Goal: Transaction & Acquisition: Purchase product/service

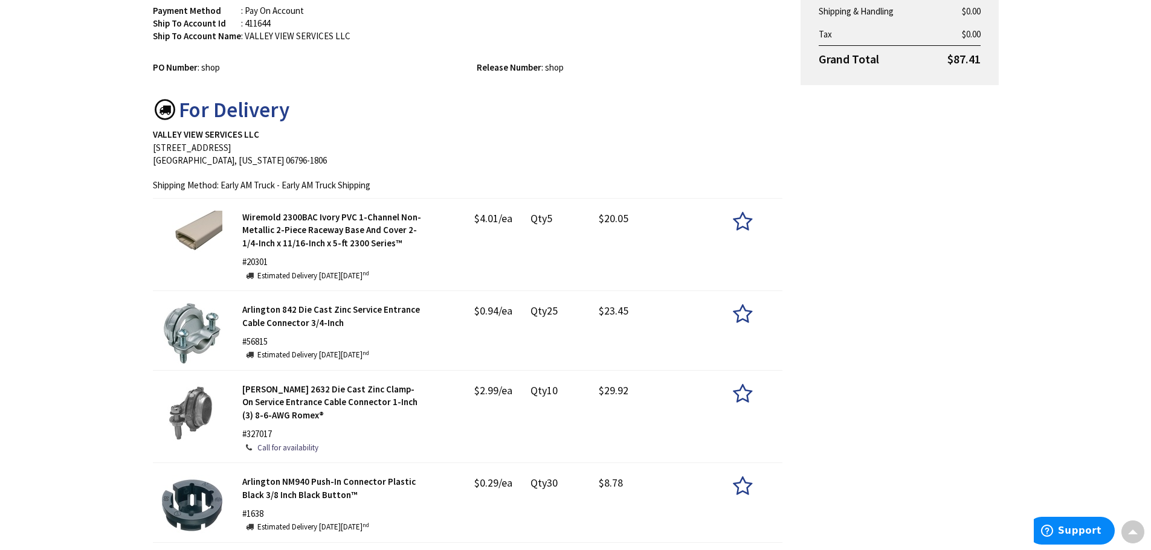
scroll to position [302, 0]
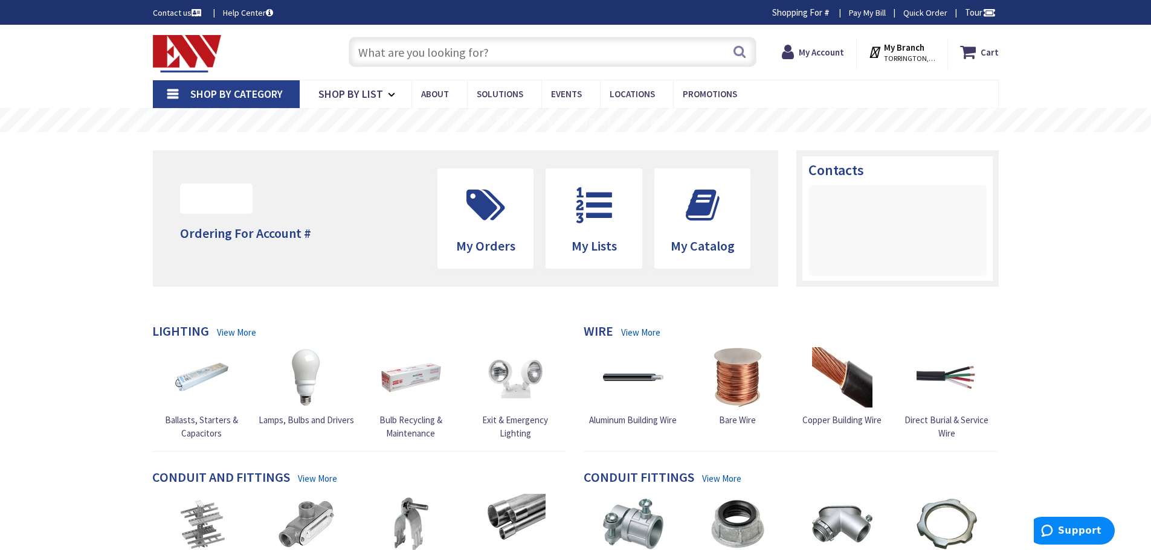
type input "[STREET_ADDRESS]"
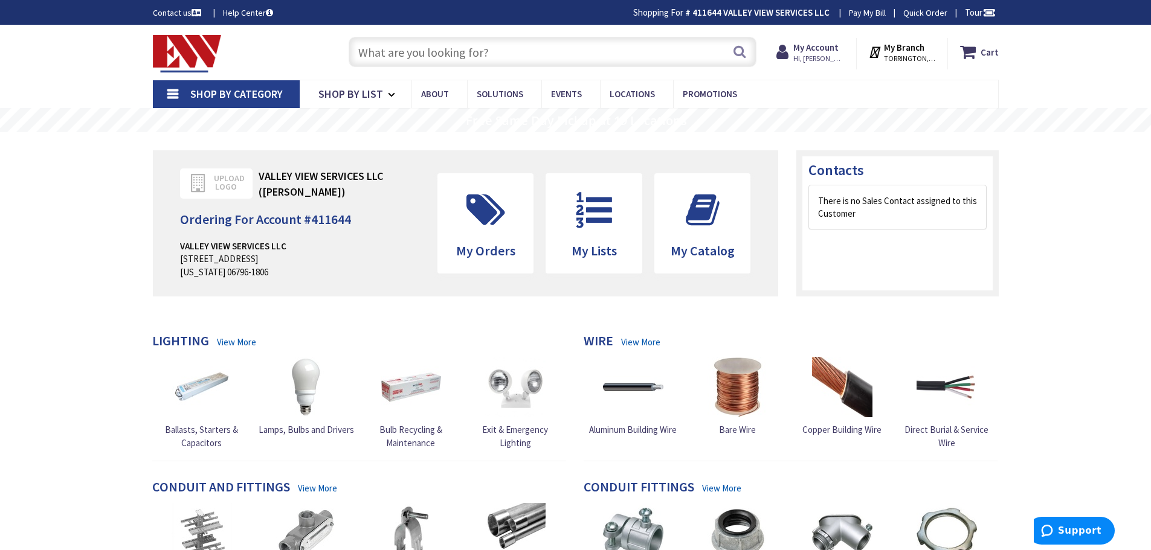
click at [397, 63] on input "text" at bounding box center [553, 52] width 408 height 30
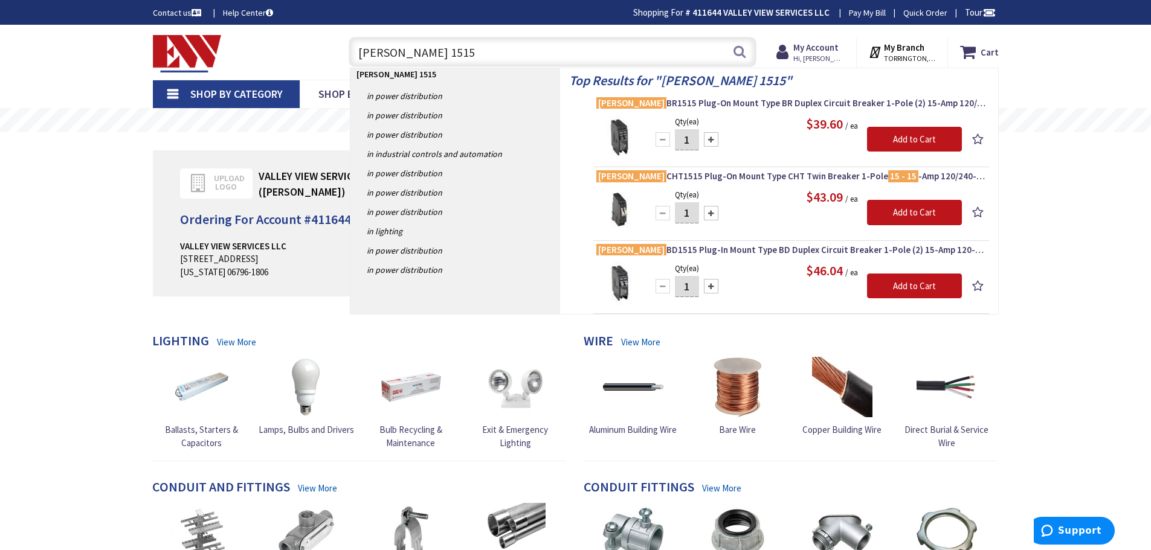
type input "eaton 1515"
click at [712, 143] on div at bounding box center [711, 139] width 15 height 15
click at [662, 140] on div at bounding box center [663, 139] width 15 height 15
type input "2"
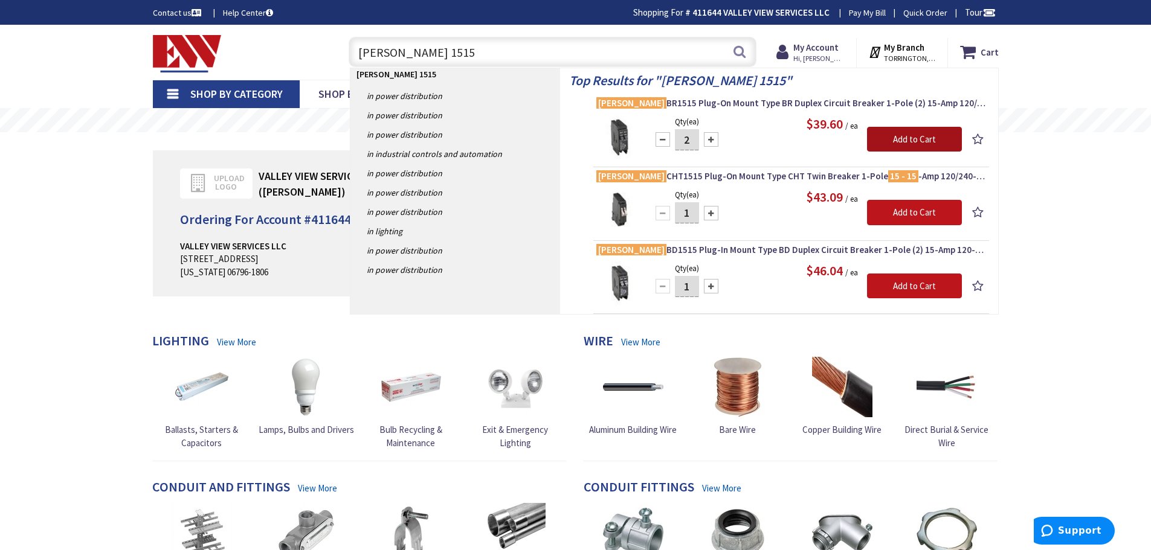
click at [879, 138] on input "Add to Cart" at bounding box center [914, 139] width 95 height 25
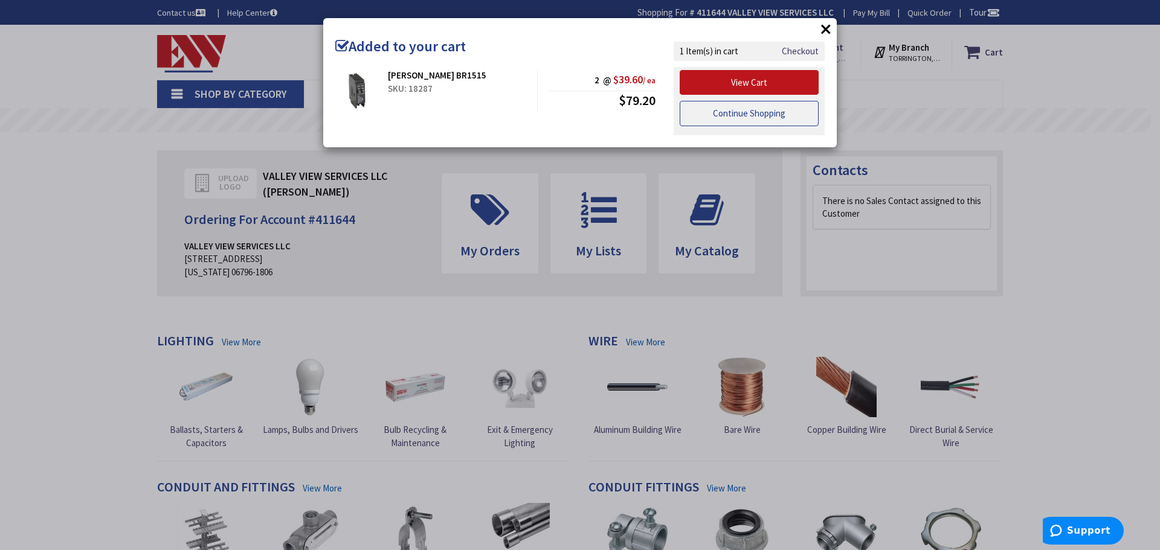
click at [761, 119] on link "Continue Shopping" at bounding box center [749, 113] width 139 height 25
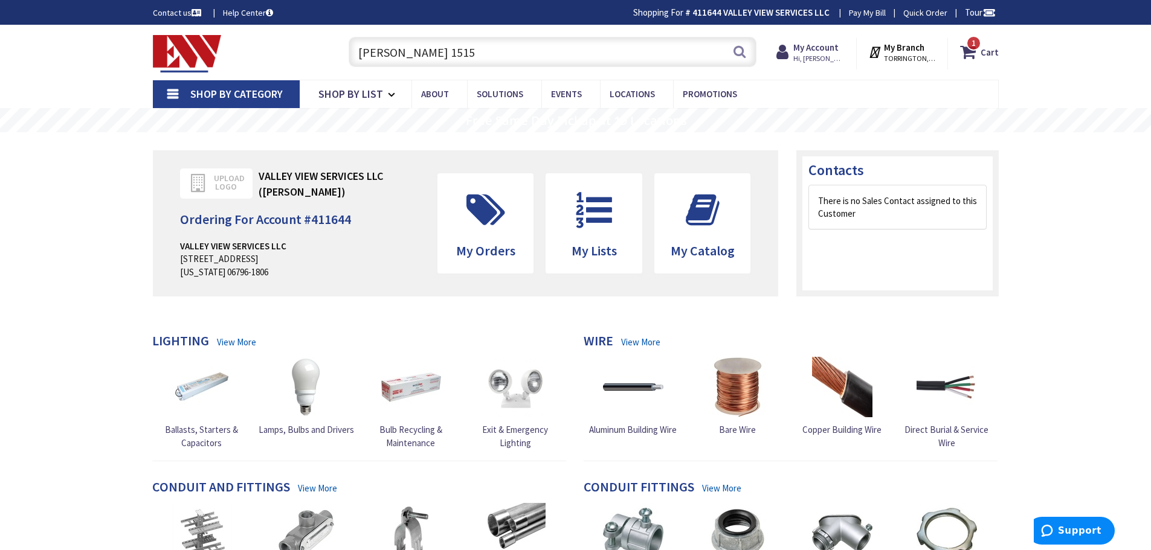
click at [460, 58] on input "eaton 1515" at bounding box center [553, 52] width 408 height 30
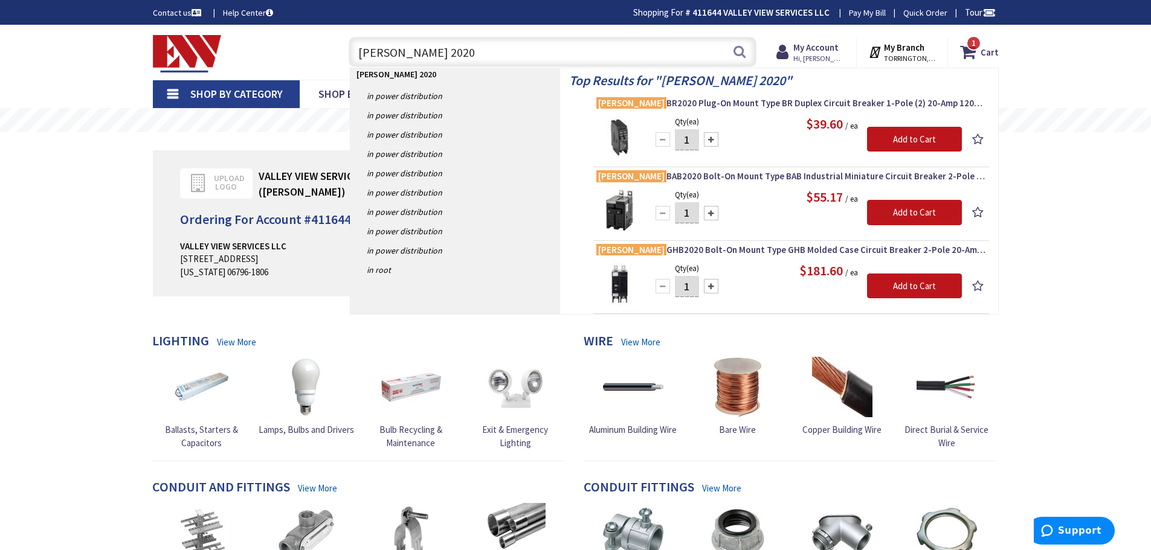
type input "eaton 2020"
click at [709, 140] on div at bounding box center [711, 139] width 15 height 15
type input "3"
click at [877, 140] on input "Add to Cart" at bounding box center [914, 139] width 95 height 25
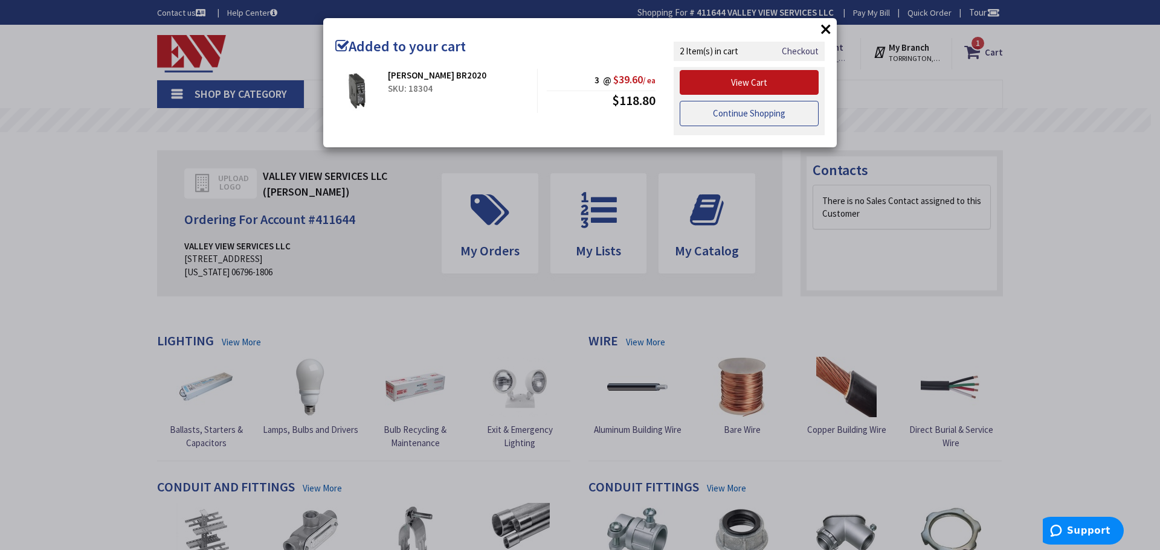
click at [751, 113] on link "Continue Shopping" at bounding box center [749, 113] width 139 height 25
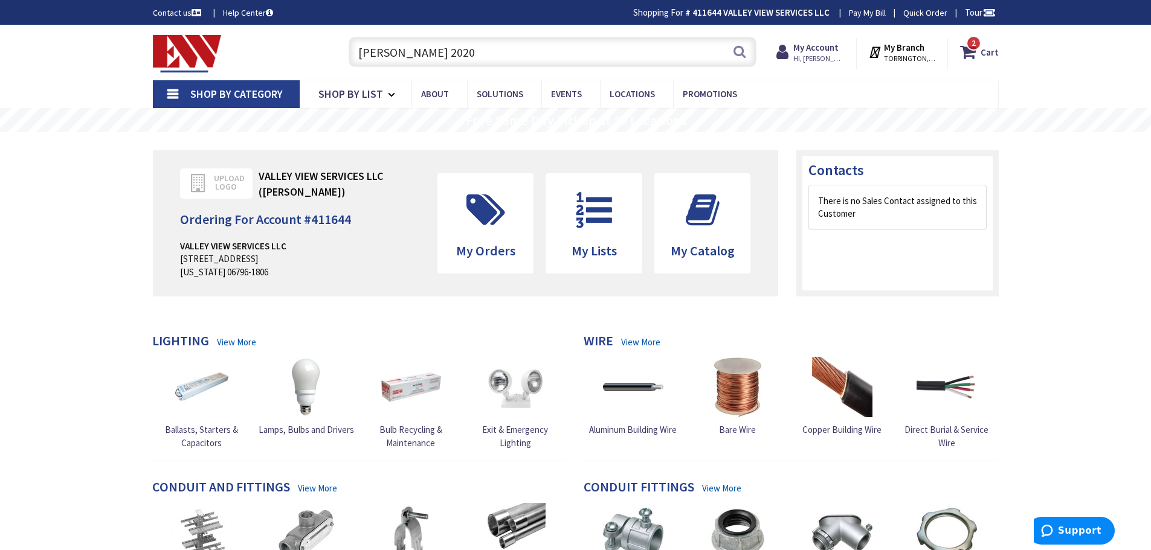
click at [459, 50] on input "eaton 2020" at bounding box center [553, 52] width 408 height 30
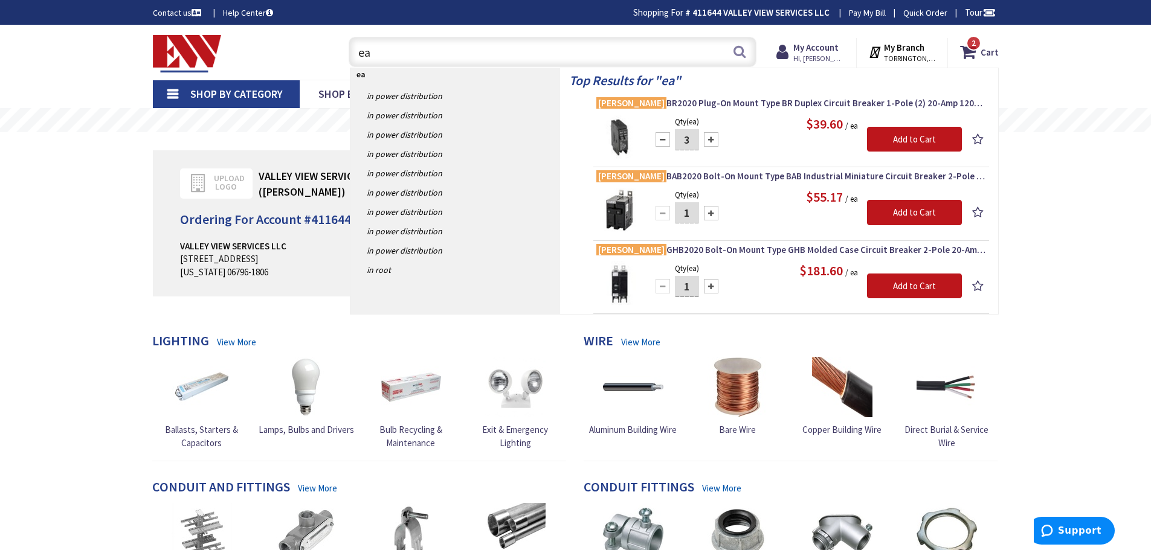
type input "e"
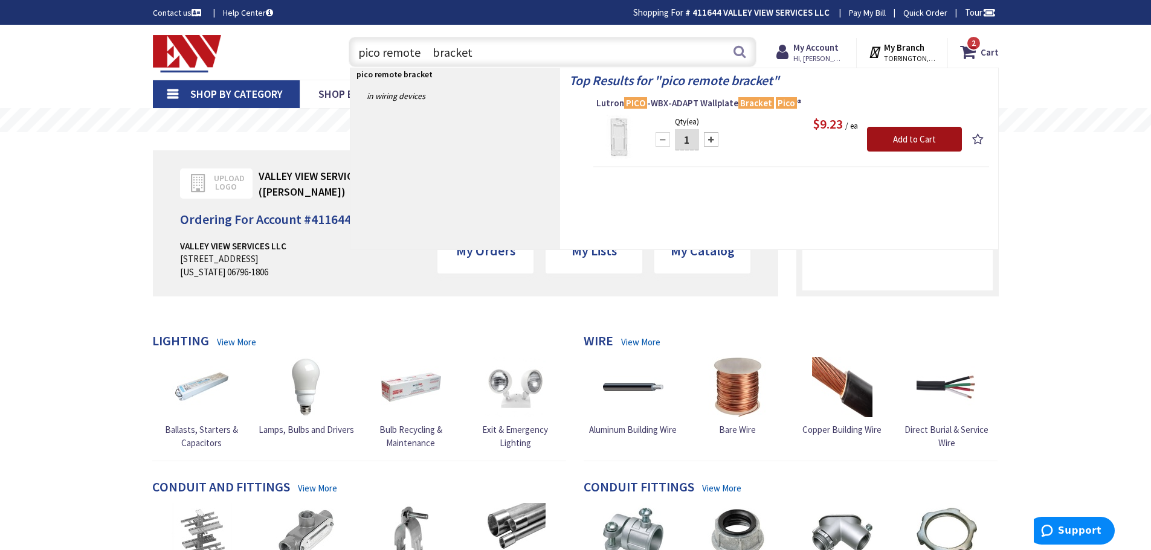
click at [880, 134] on input "Add to Cart" at bounding box center [914, 139] width 95 height 25
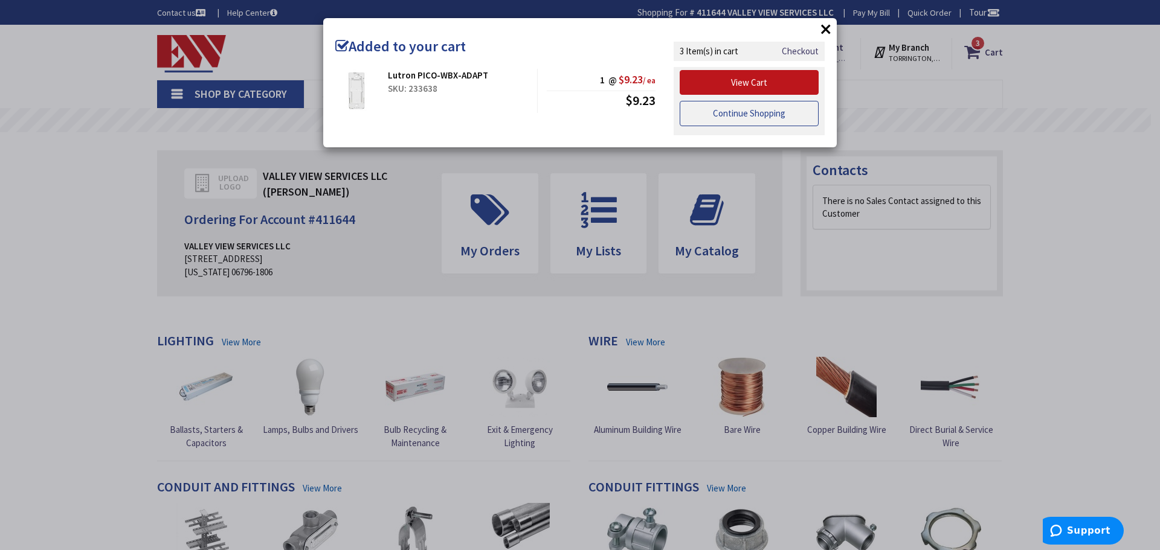
click at [787, 120] on link "Continue Shopping" at bounding box center [749, 113] width 139 height 25
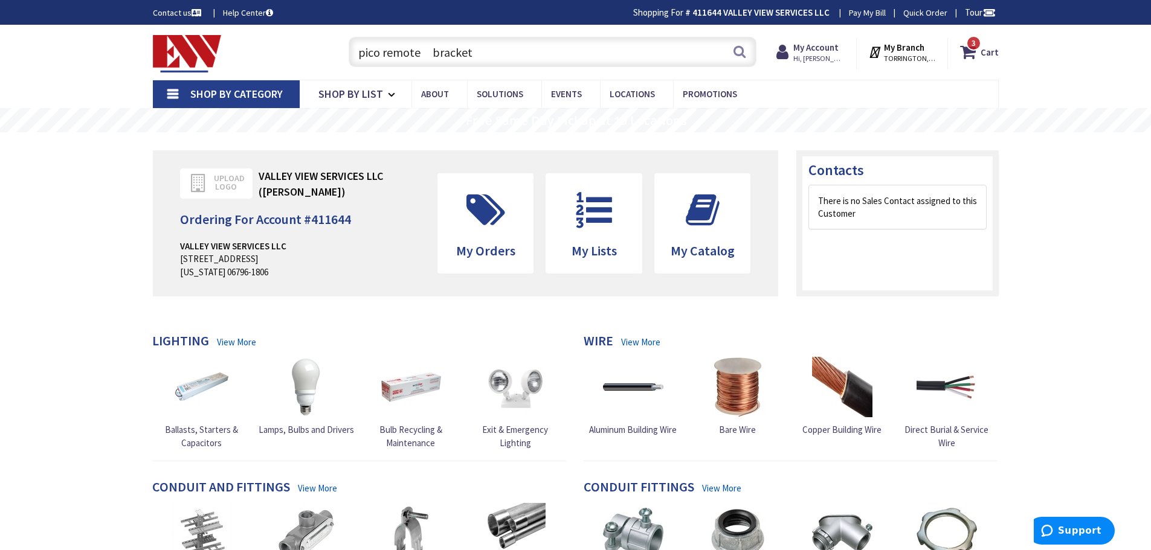
drag, startPoint x: 484, startPoint y: 54, endPoint x: 305, endPoint y: 27, distance: 181.5
click at [305, 27] on div "Skip to Content Toggle Nav pico remote bracket pico remote bracket Search 3 3 3…" at bounding box center [576, 52] width 906 height 55
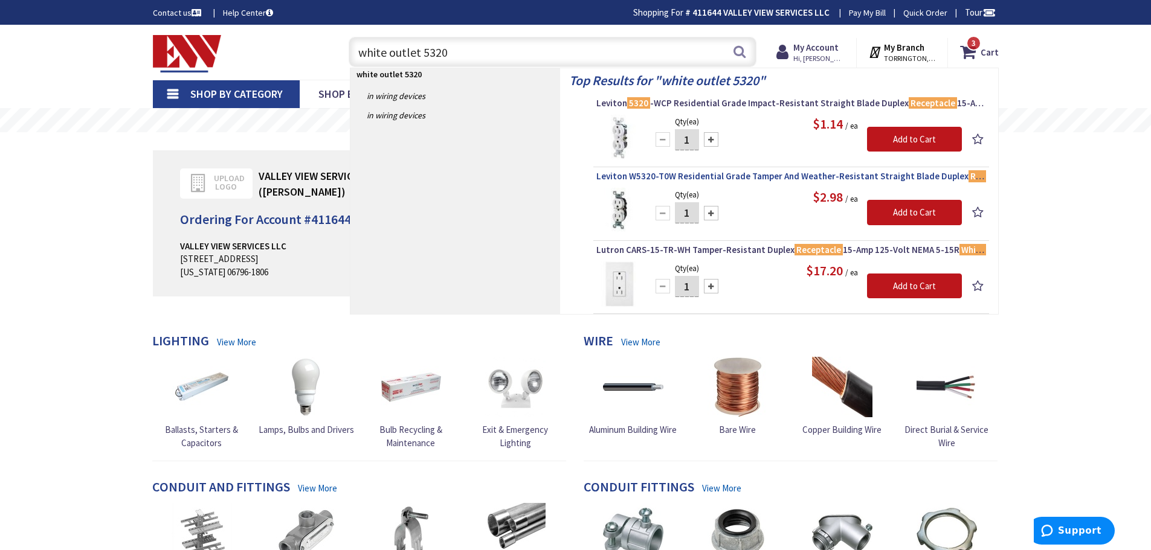
type input "white outlet 5320"
click at [723, 178] on span "Leviton W5320-T0W Residential Grade Tamper And Weather-Resistant Straight Blade…" at bounding box center [791, 176] width 390 height 12
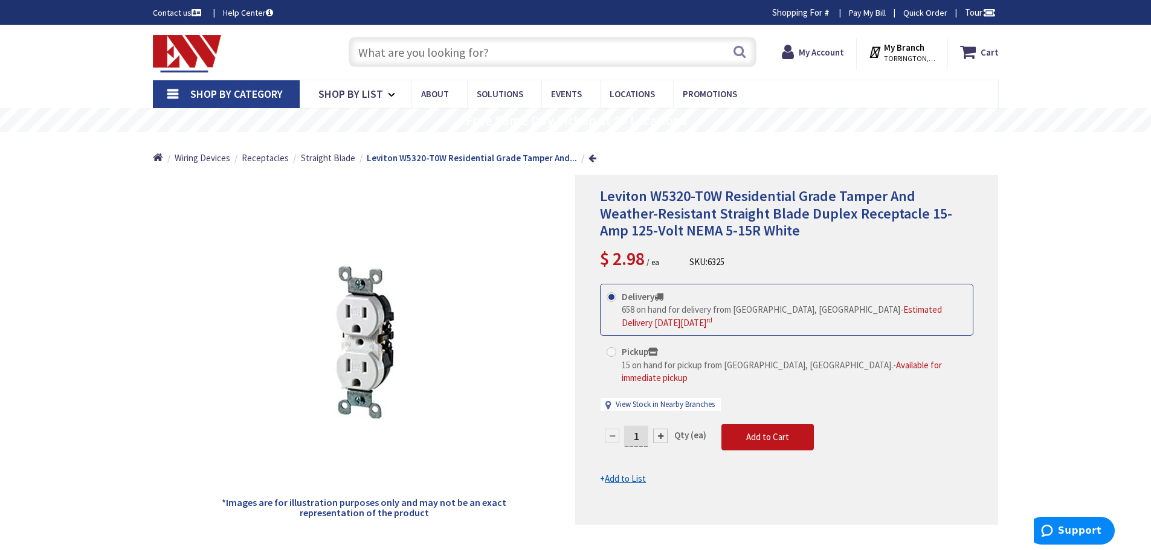
click at [640, 426] on input "1" at bounding box center [636, 436] width 24 height 21
type input "10"
click at [756, 413] on form "This product is Discontinued Delivery 658 on hand for delivery from Middletown,…" at bounding box center [786, 385] width 373 height 202
click at [970, 50] on icon at bounding box center [970, 52] width 21 height 22
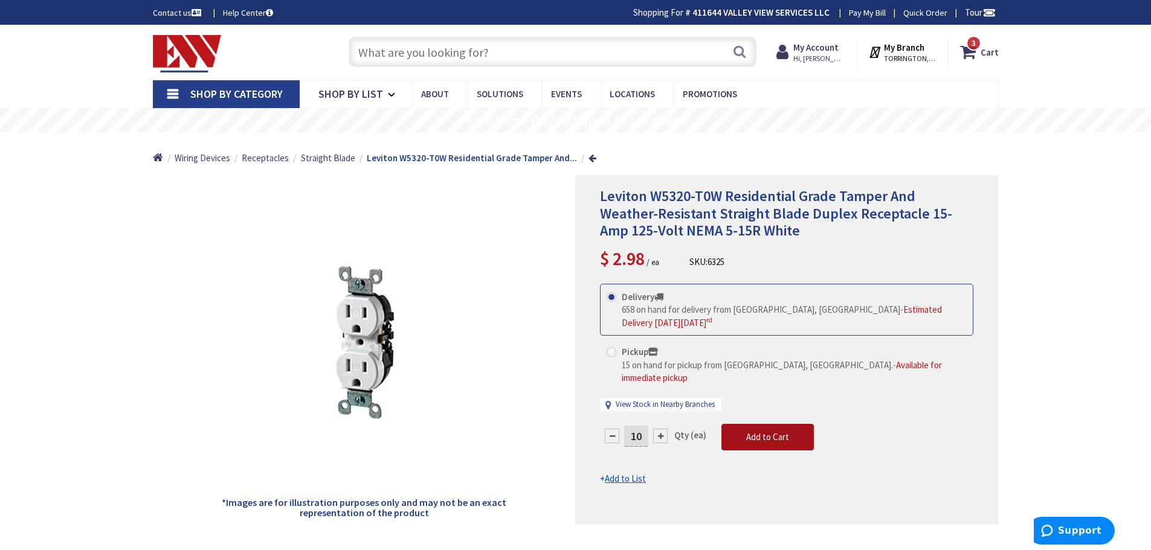
click at [771, 424] on button "Add to Cart" at bounding box center [767, 437] width 92 height 27
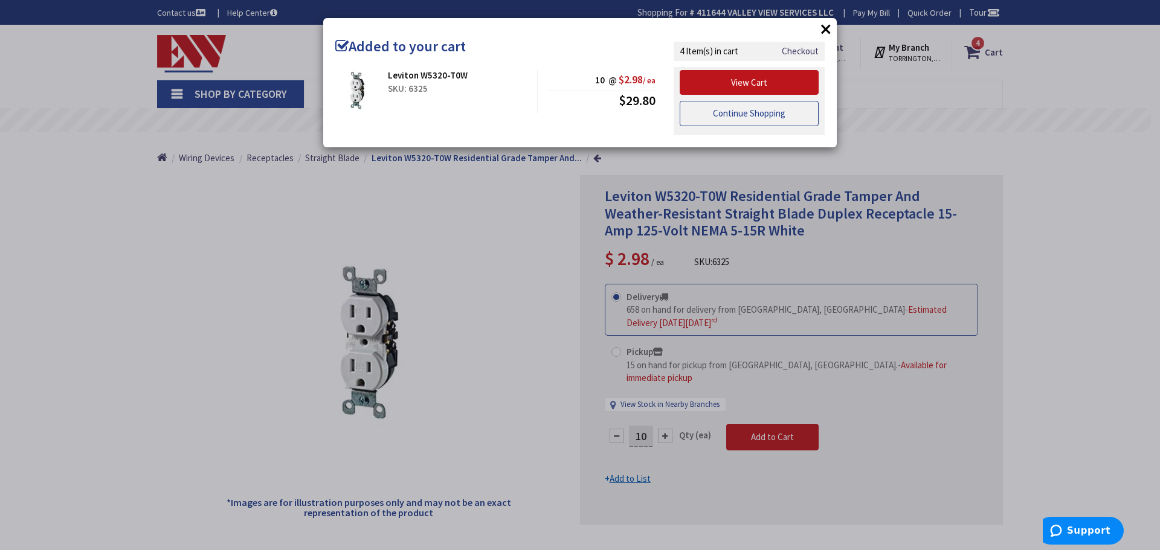
click at [713, 109] on link "Continue Shopping" at bounding box center [749, 113] width 139 height 25
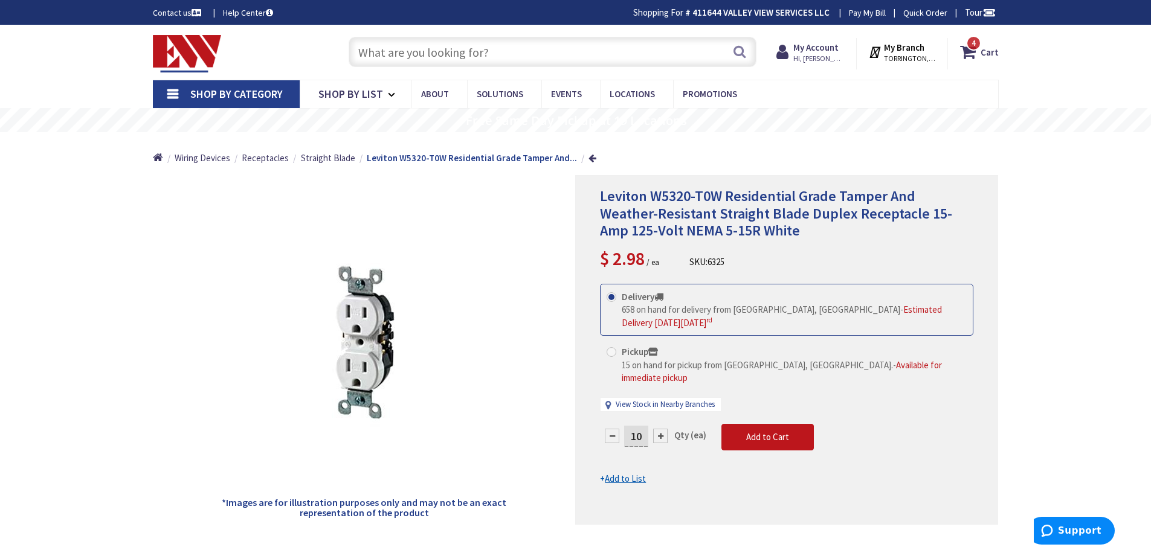
click at [439, 59] on input "text" at bounding box center [553, 52] width 408 height 30
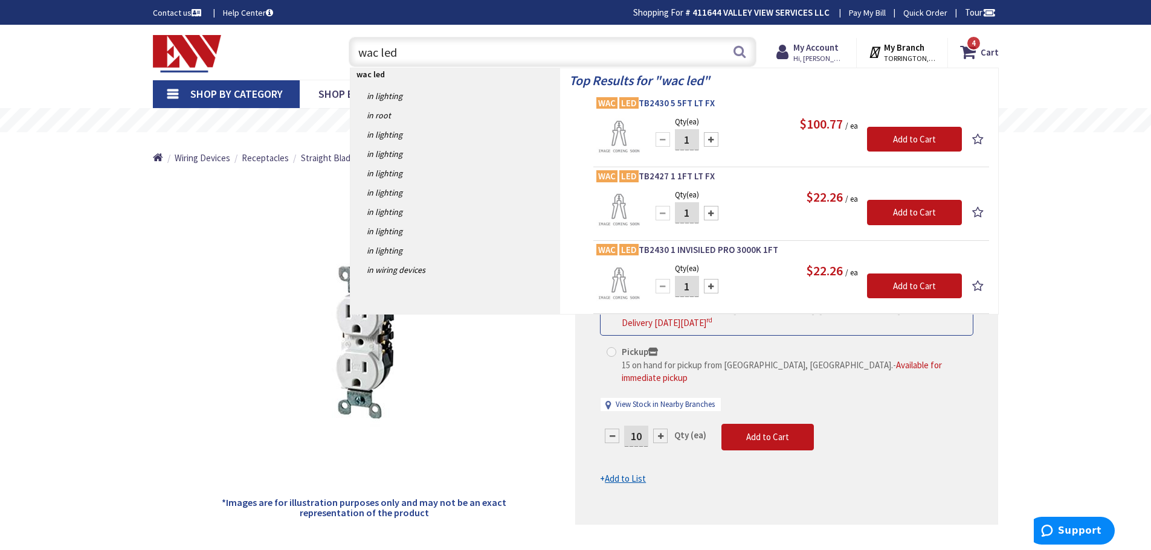
type input "wac led"
click at [644, 103] on span "WAC LED TB2430 5 5FT LT FX" at bounding box center [791, 103] width 390 height 12
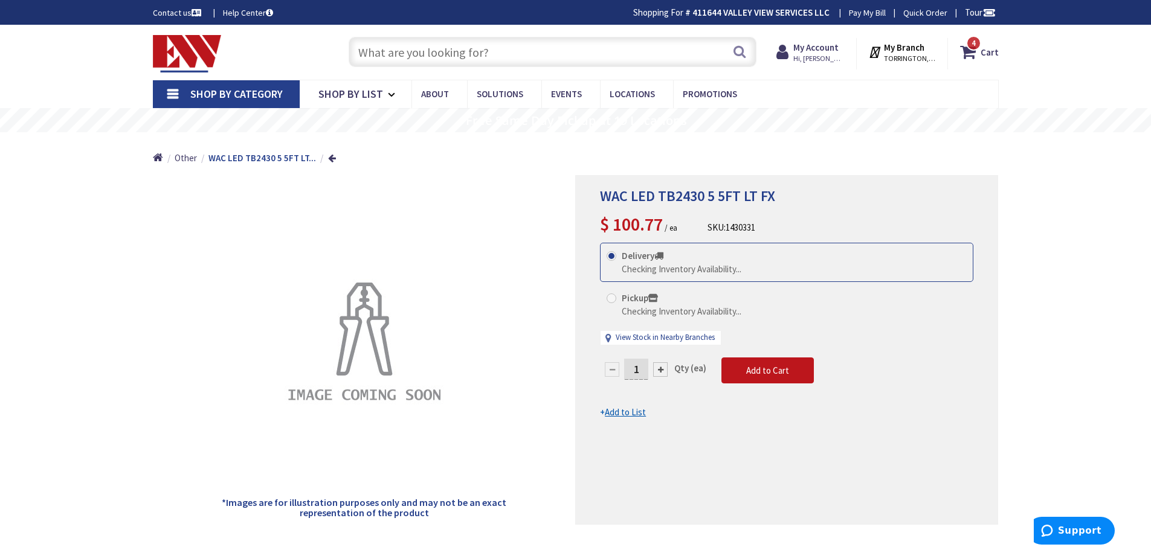
click at [479, 48] on input "text" at bounding box center [553, 52] width 408 height 30
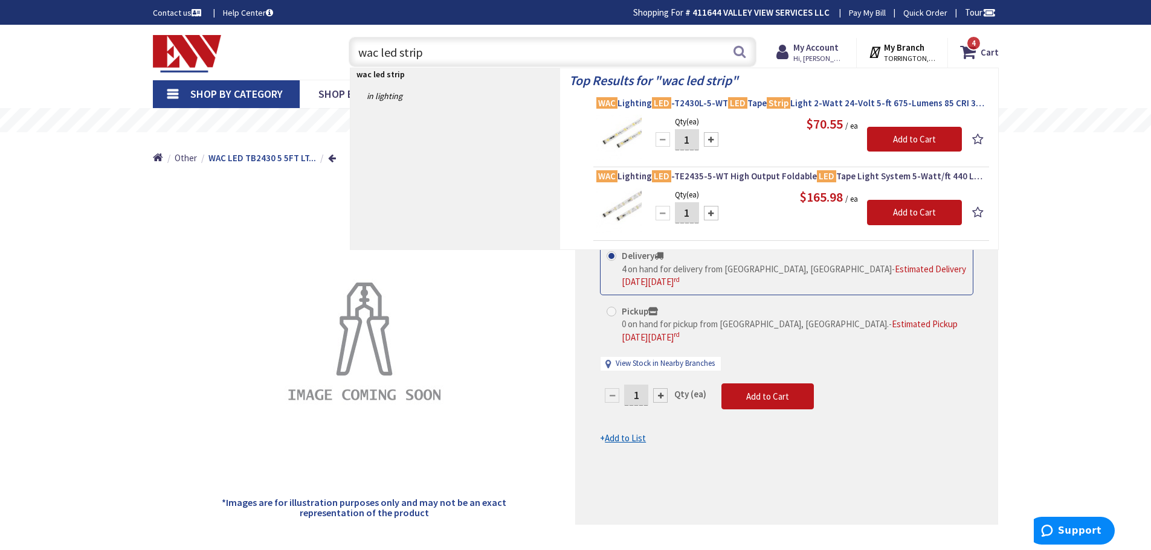
type input "wac led strip"
click at [712, 99] on span "WAC Lighting LED -T2430L-5-WT LED Tape Strip Light 2-Watt 24-Volt 5-ft 675-Lume…" at bounding box center [791, 103] width 390 height 12
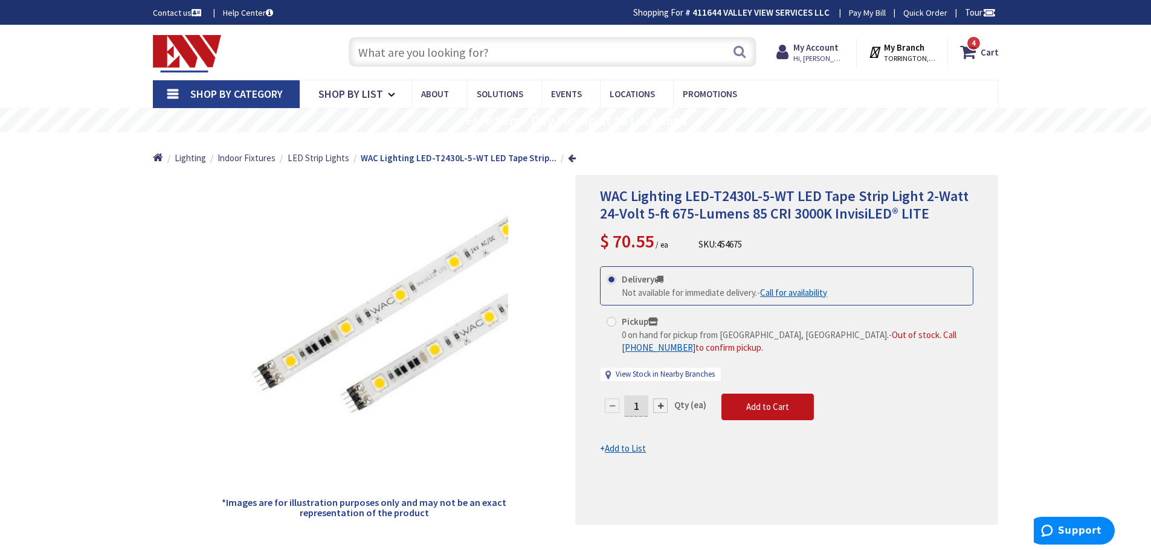
click at [663, 408] on div at bounding box center [660, 406] width 15 height 15
click at [663, 408] on div at bounding box center [787, 350] width 422 height 349
click at [663, 408] on div at bounding box center [660, 406] width 15 height 15
type input "4"
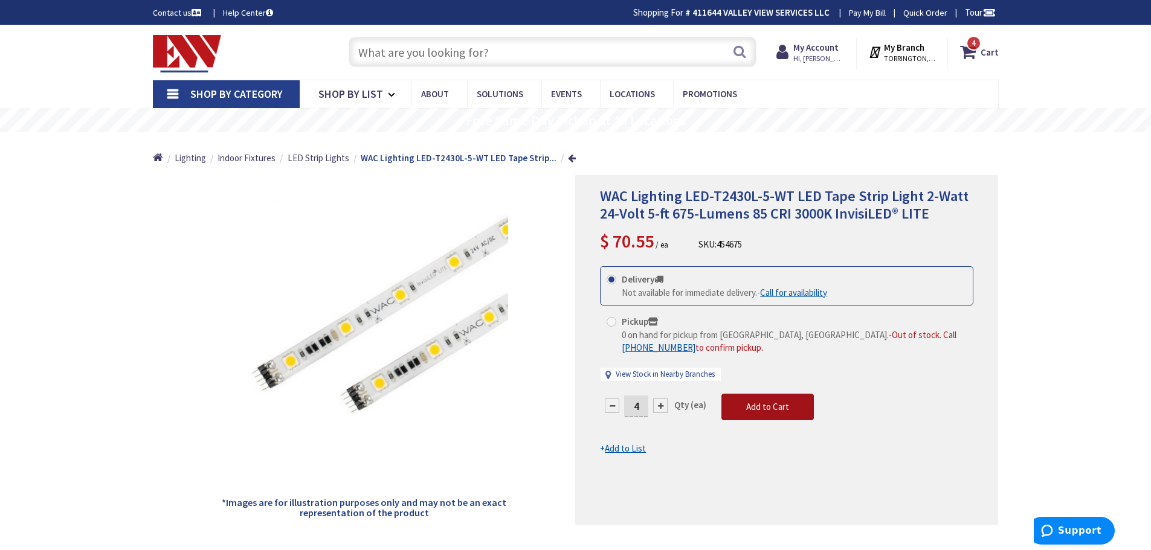
click at [748, 411] on span "Add to Cart" at bounding box center [767, 406] width 43 height 11
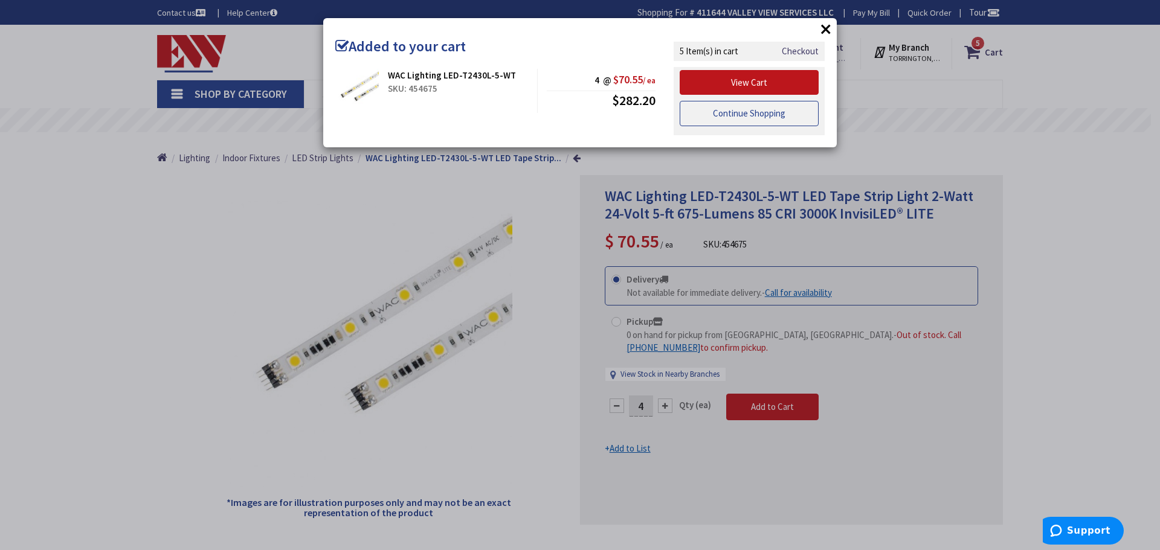
click at [717, 118] on link "Continue Shopping" at bounding box center [749, 113] width 139 height 25
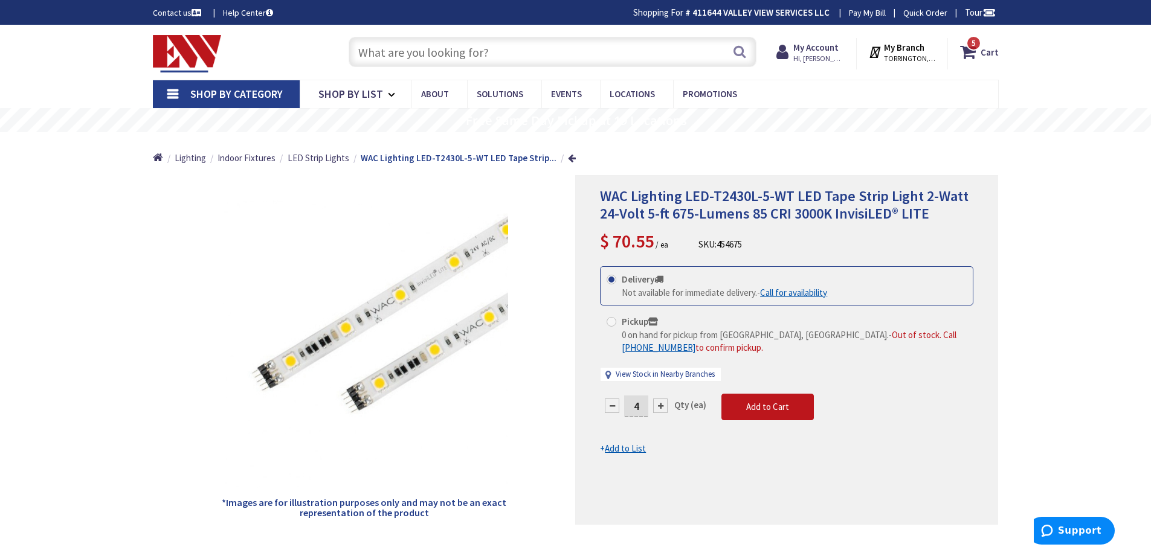
click at [457, 44] on input "text" at bounding box center [553, 52] width 408 height 30
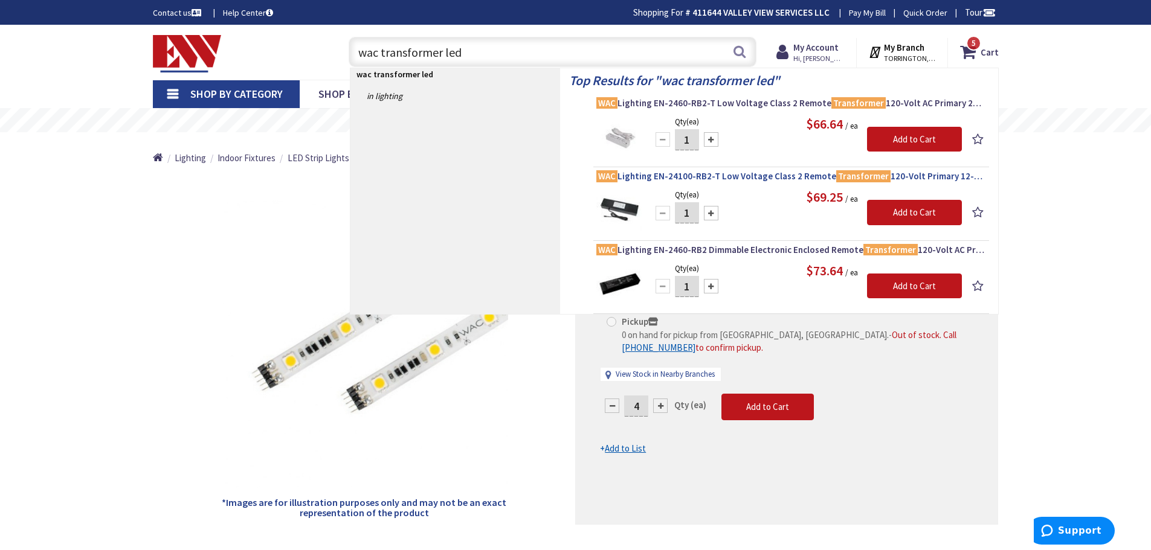
type input "wac transformer led"
click at [742, 174] on span "WAC Lighting EN-24100-RB2-T Low Voltage Class 2 Remote Transformer 120-Volt Pri…" at bounding box center [791, 176] width 390 height 12
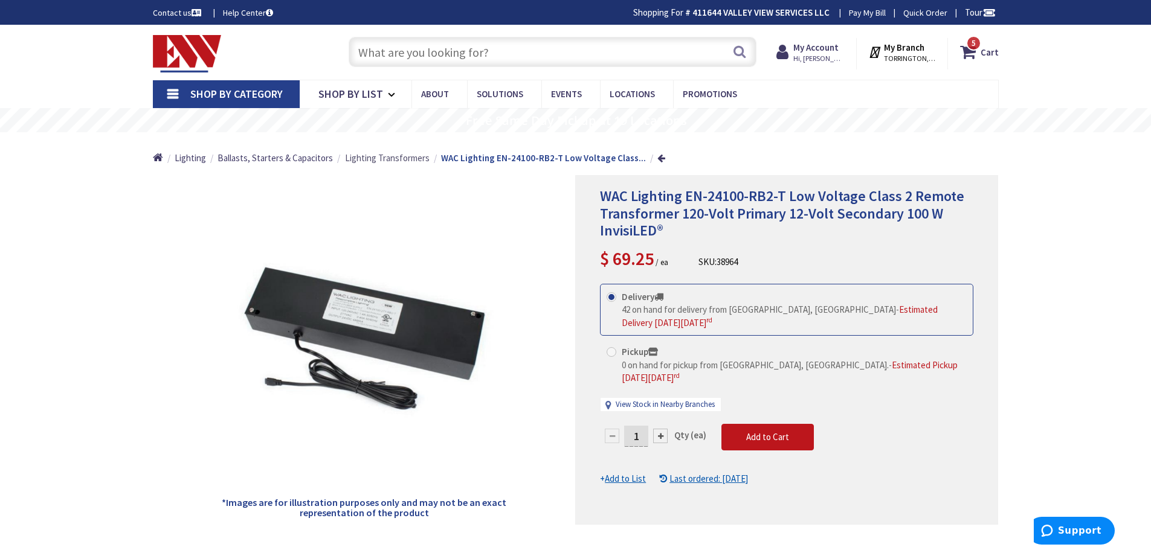
click at [388, 161] on span "Lighting Transformers" at bounding box center [387, 157] width 85 height 11
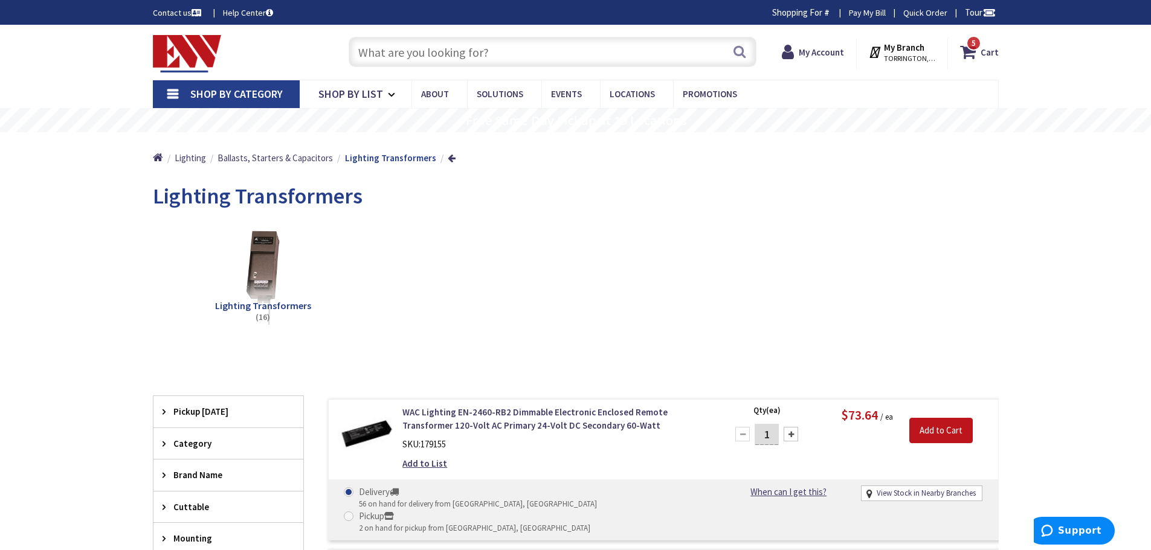
click at [790, 435] on div at bounding box center [791, 434] width 15 height 15
type input "2"
click at [930, 439] on input "Add to Cart" at bounding box center [940, 430] width 63 height 25
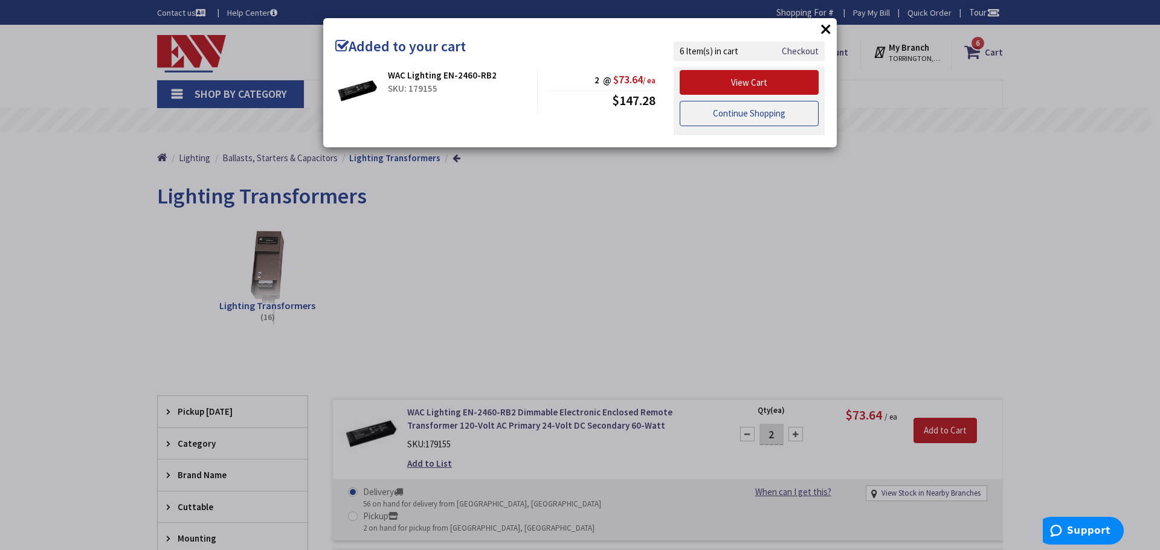
click at [700, 115] on link "Continue Shopping" at bounding box center [749, 113] width 139 height 25
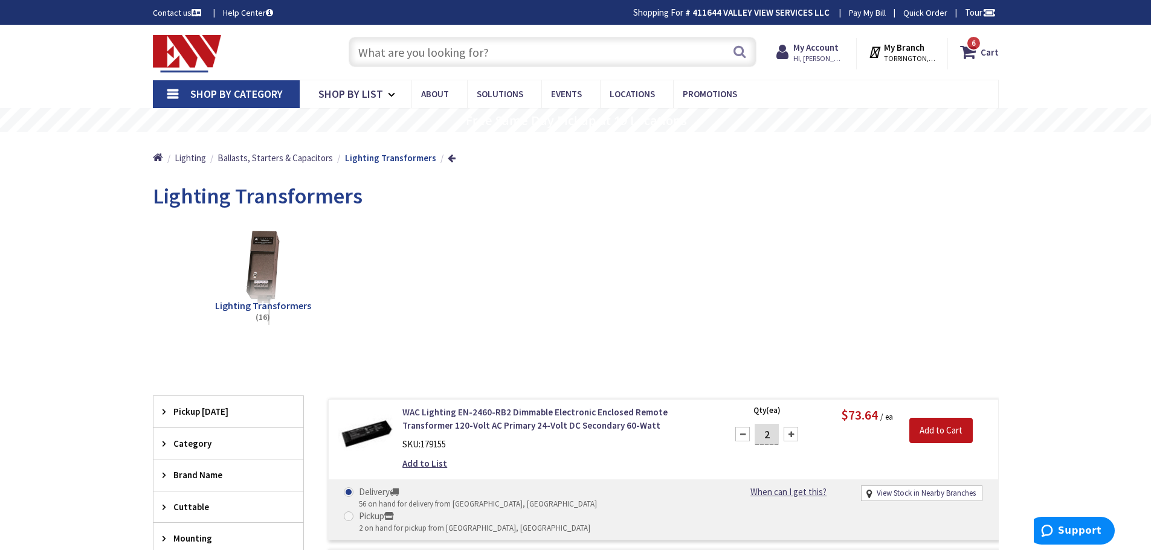
click at [466, 44] on input "text" at bounding box center [553, 52] width 408 height 30
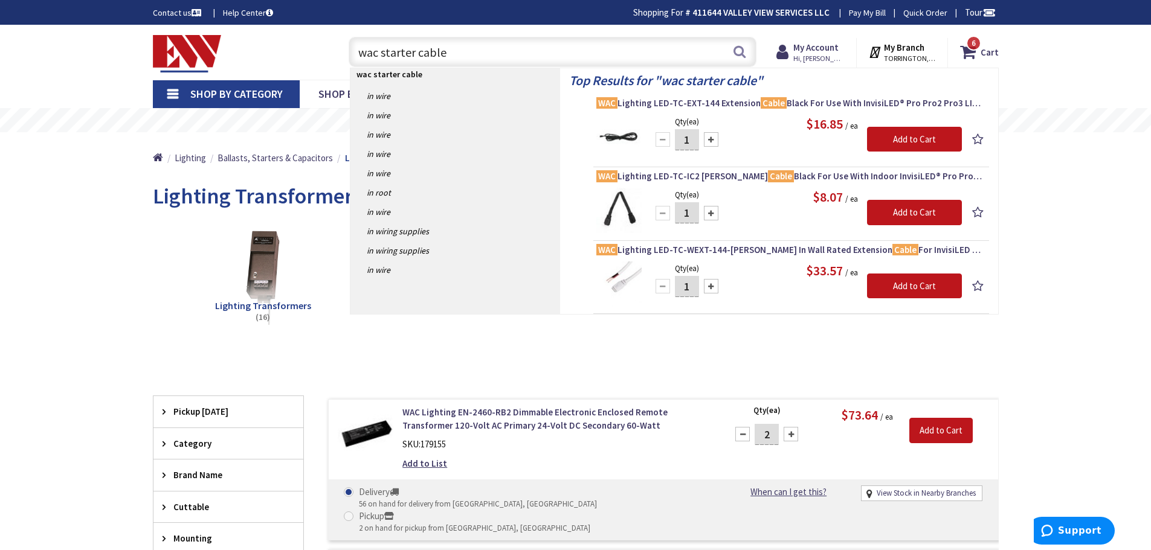
type input "wac starter cable"
click at [712, 136] on div at bounding box center [711, 139] width 15 height 15
type input "2"
click at [903, 137] on input "Add to Cart" at bounding box center [914, 139] width 95 height 25
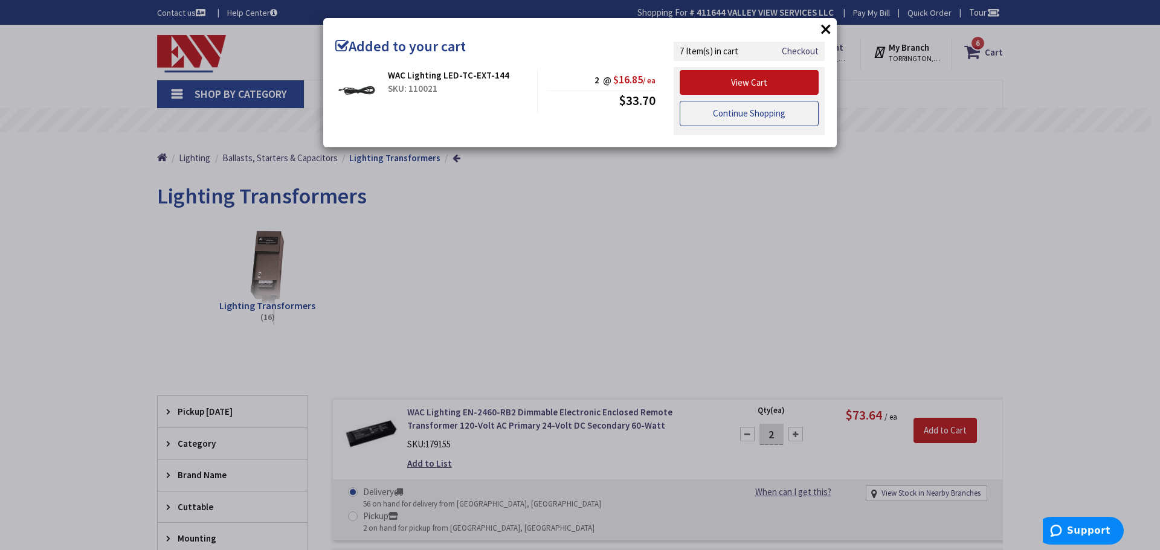
click at [765, 108] on link "Continue Shopping" at bounding box center [749, 113] width 139 height 25
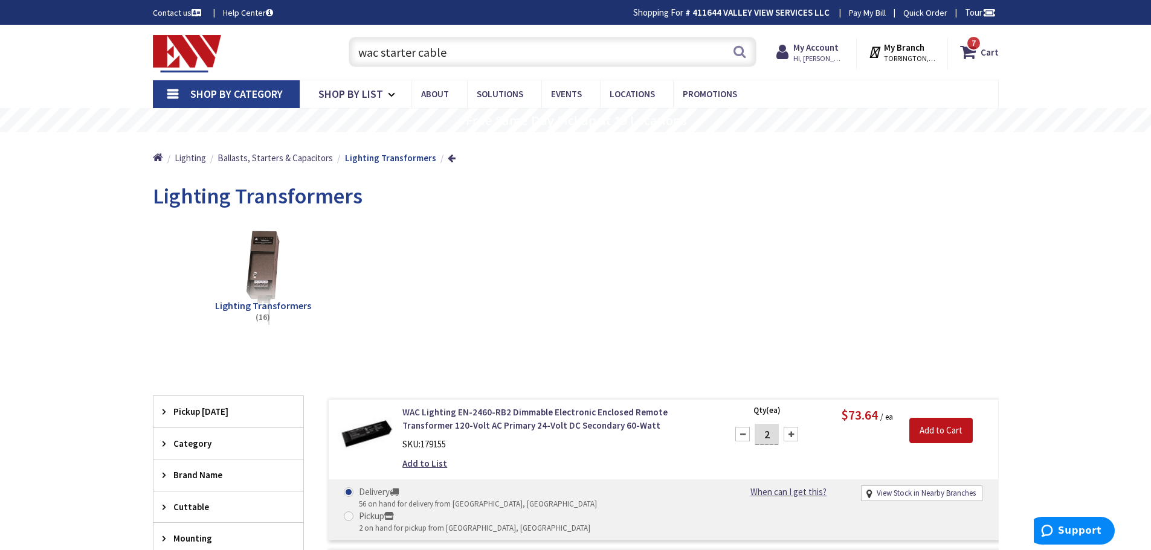
click at [482, 49] on input "wac starter cable" at bounding box center [553, 52] width 408 height 30
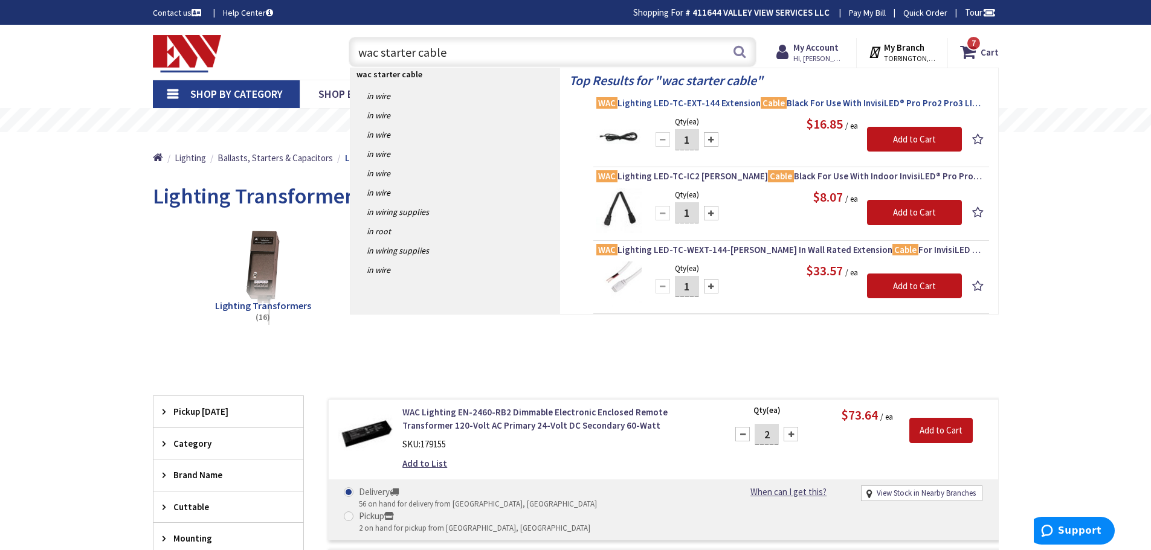
type input "wac starter cable"
click at [671, 102] on span "WAC Lighting LED-TC-EXT-144 Extension Cable Black For Use With InvisiLED® Pro P…" at bounding box center [791, 103] width 390 height 12
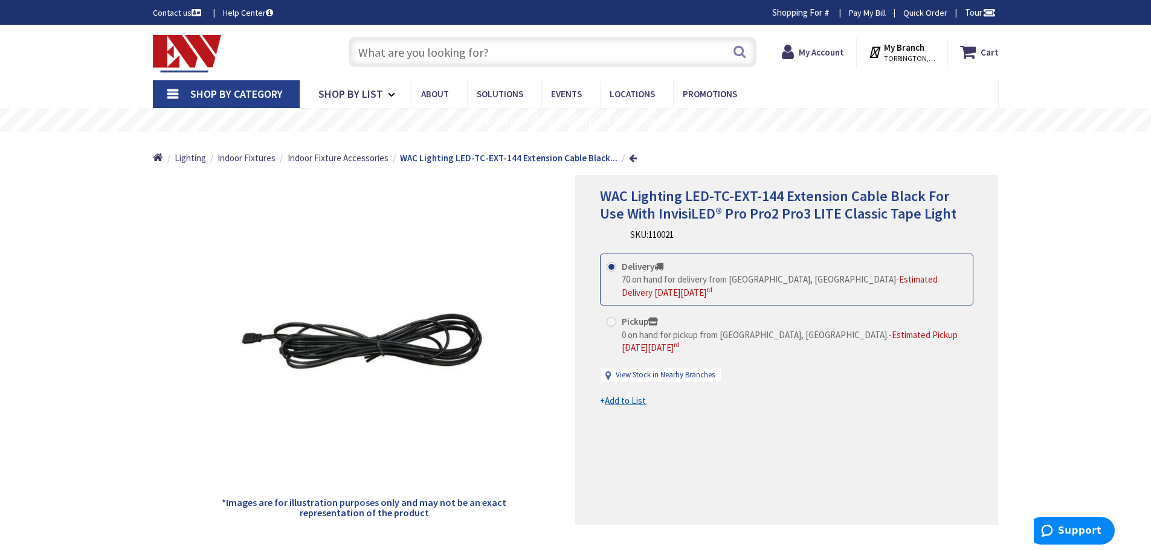
click at [476, 52] on input "text" at bounding box center [553, 52] width 408 height 30
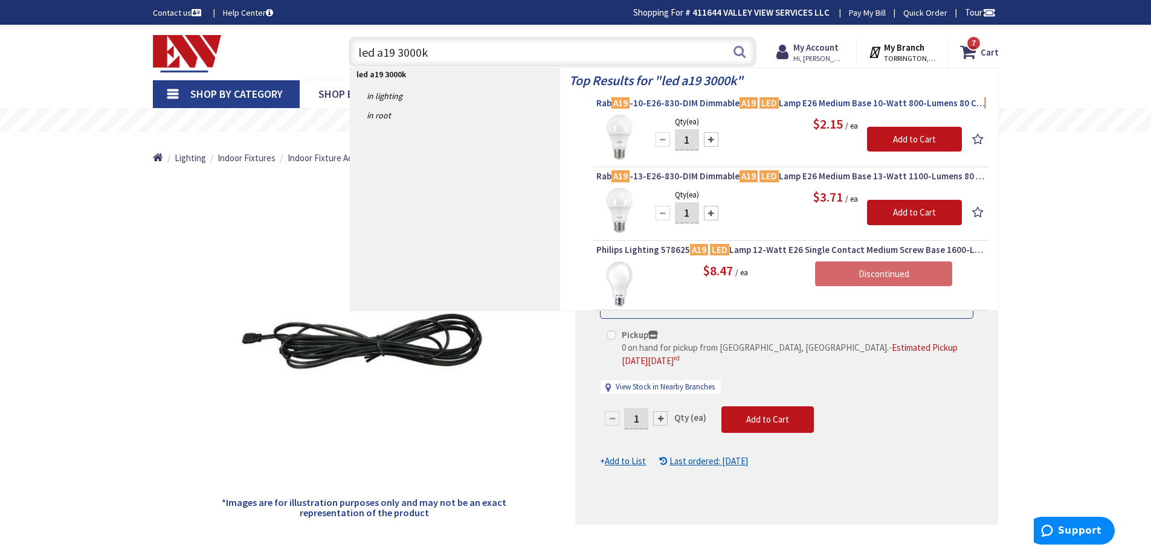
type input "led a19 3000k"
click at [689, 103] on span "Rab A19 -10-E26-830-DIM Dimmable A19 LED Lamp E26 Medium Base 10-Watt 800-Lumen…" at bounding box center [791, 103] width 390 height 12
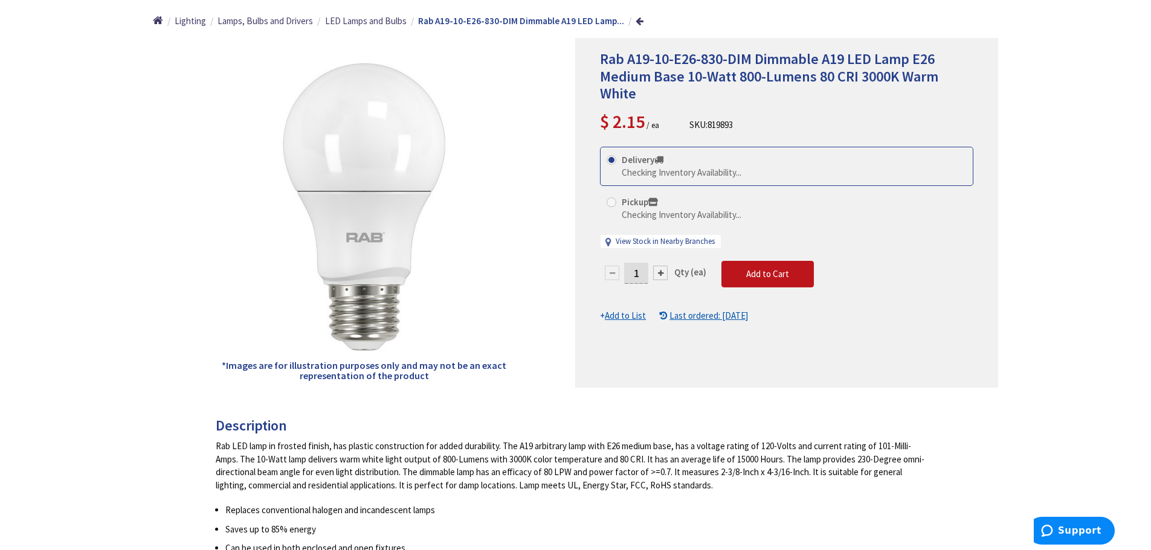
scroll to position [181, 0]
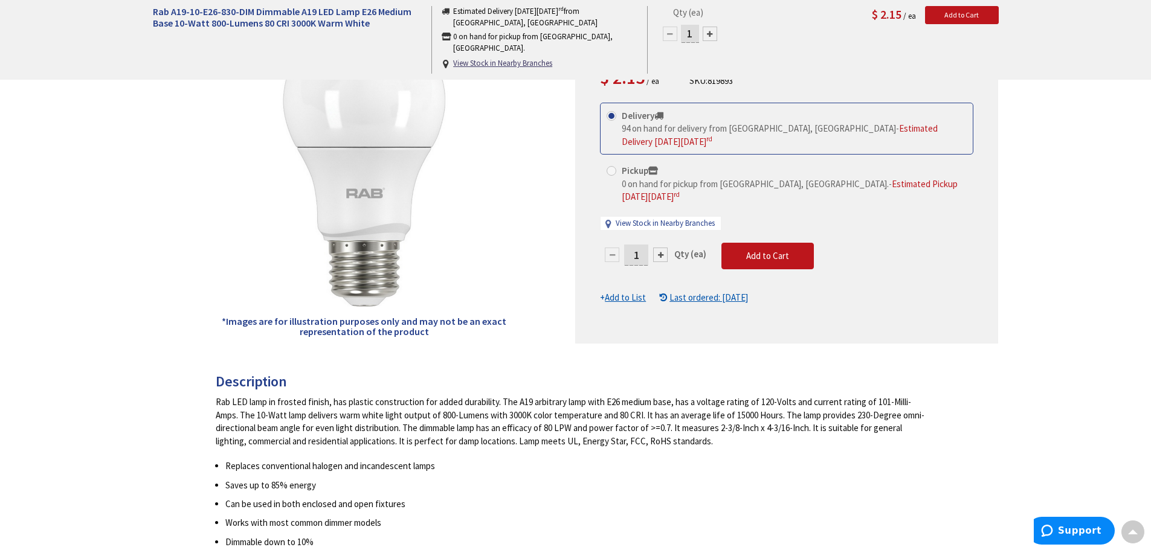
click at [642, 245] on input "1" at bounding box center [636, 255] width 24 height 21
type input "12"
click at [757, 234] on form "This product is Discontinued Delivery 94 on hand for delivery from Middletown, …" at bounding box center [786, 204] width 373 height 202
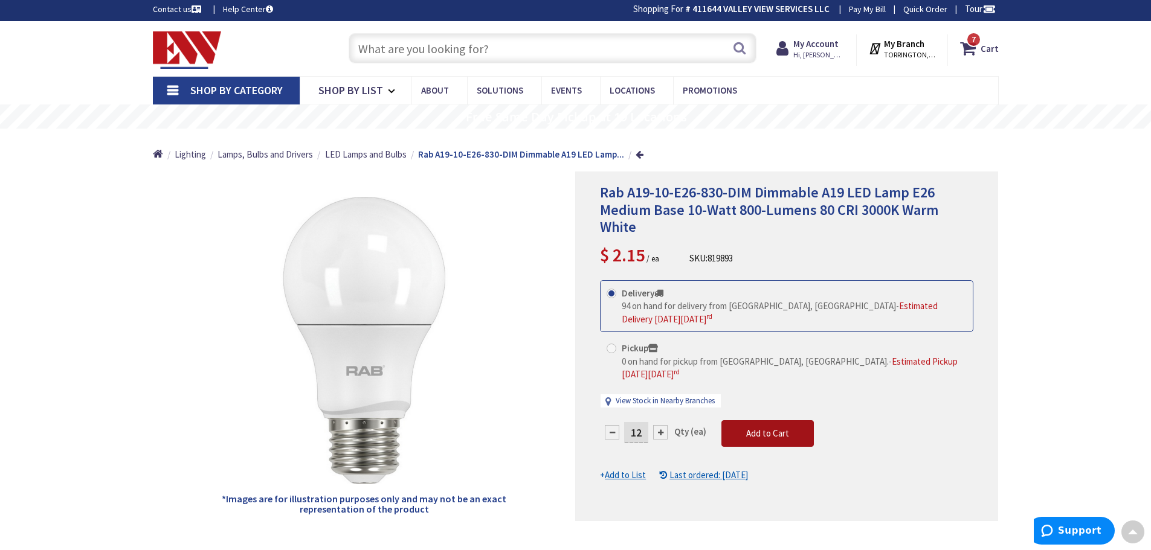
scroll to position [0, 0]
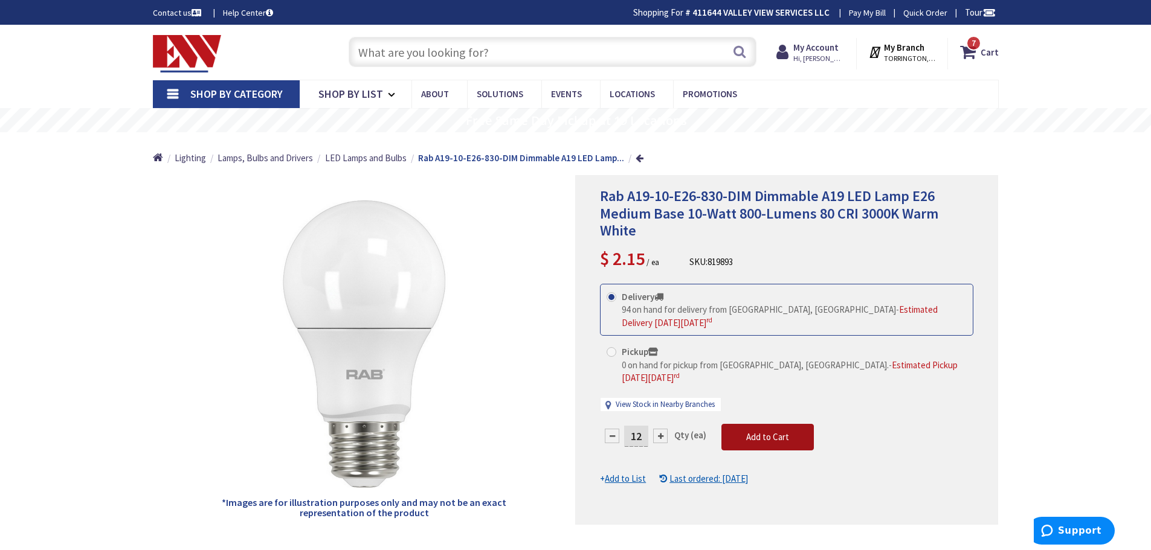
click at [778, 431] on span "Add to Cart" at bounding box center [767, 436] width 43 height 11
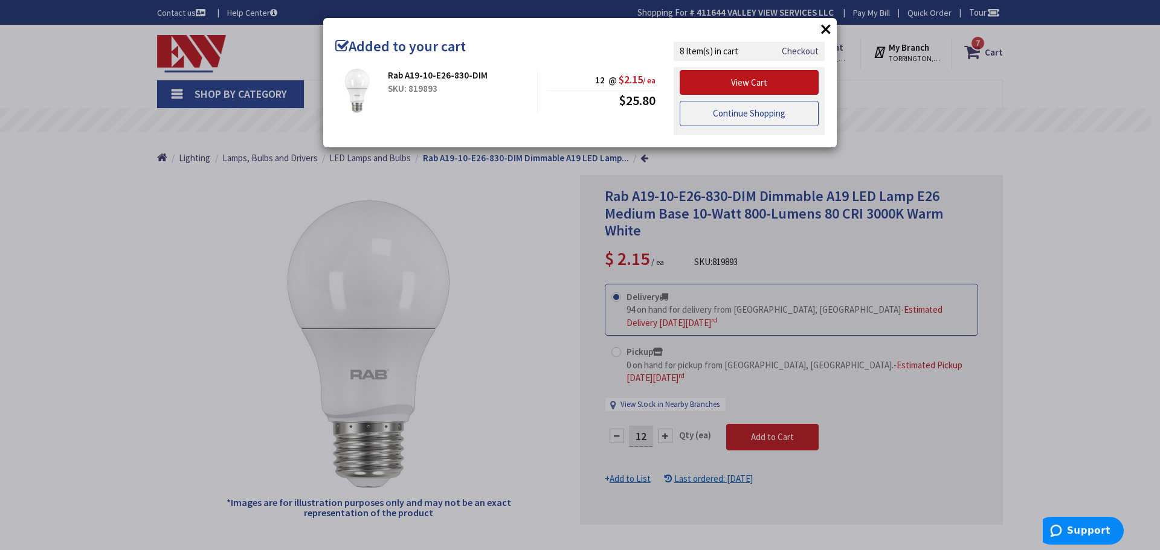
click at [776, 118] on link "Continue Shopping" at bounding box center [749, 113] width 139 height 25
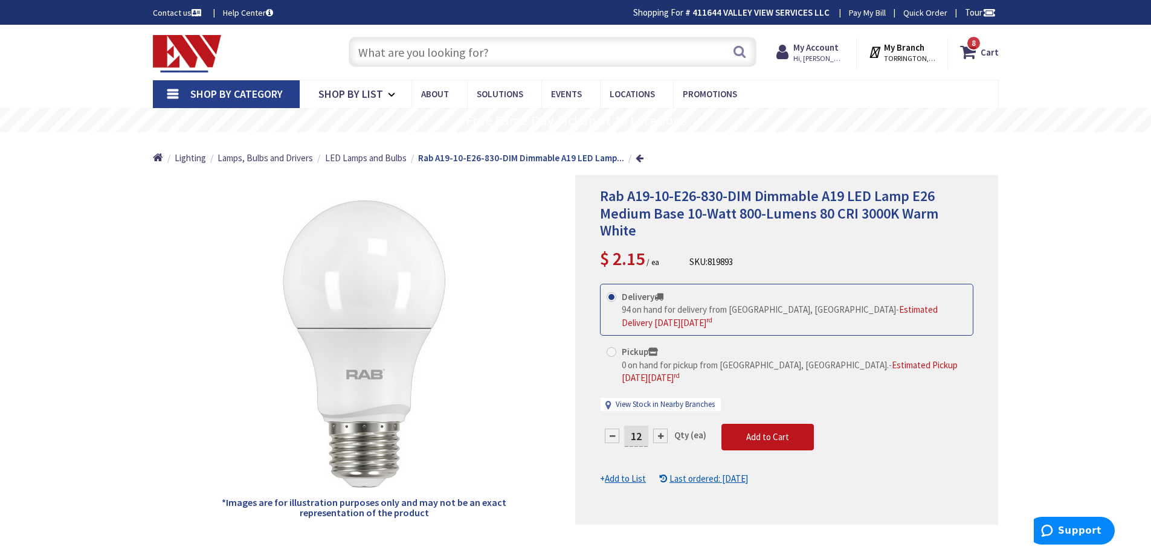
click at [495, 49] on input "text" at bounding box center [553, 52] width 408 height 30
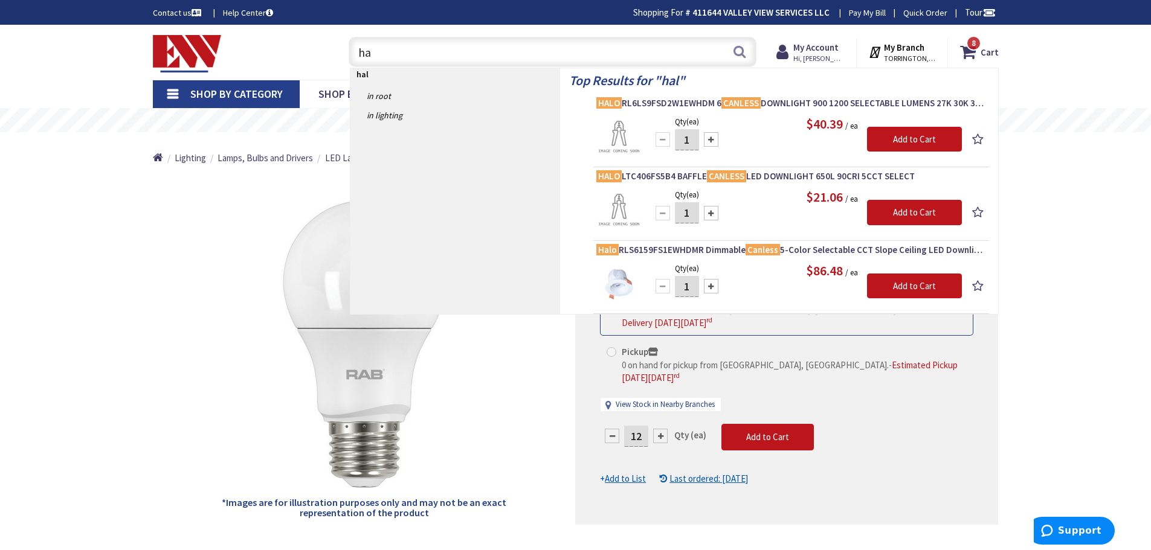
type input "h"
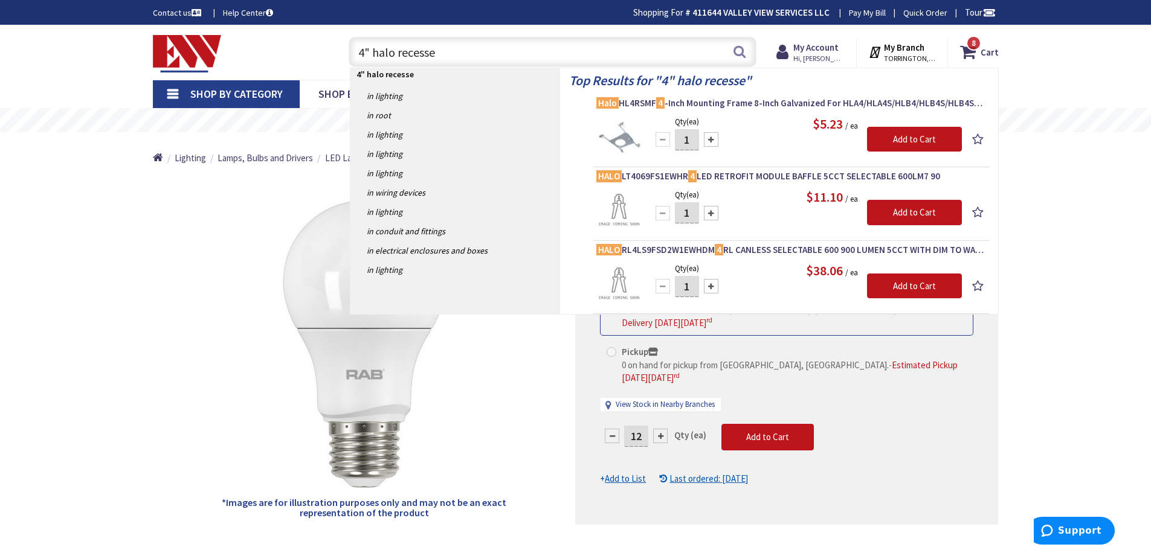
type input "4" halo recessed"
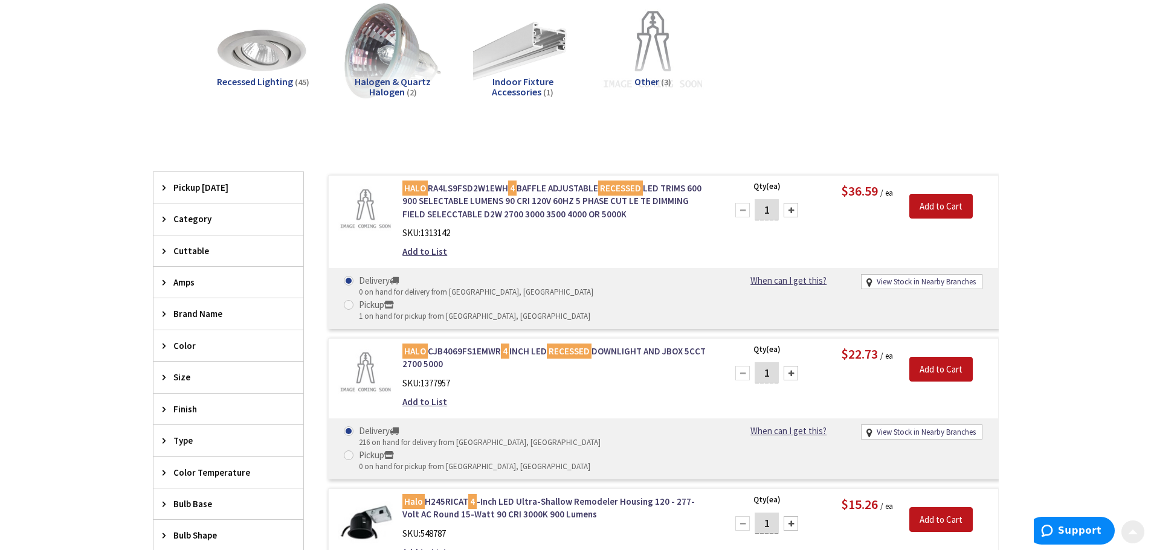
scroll to position [242, 0]
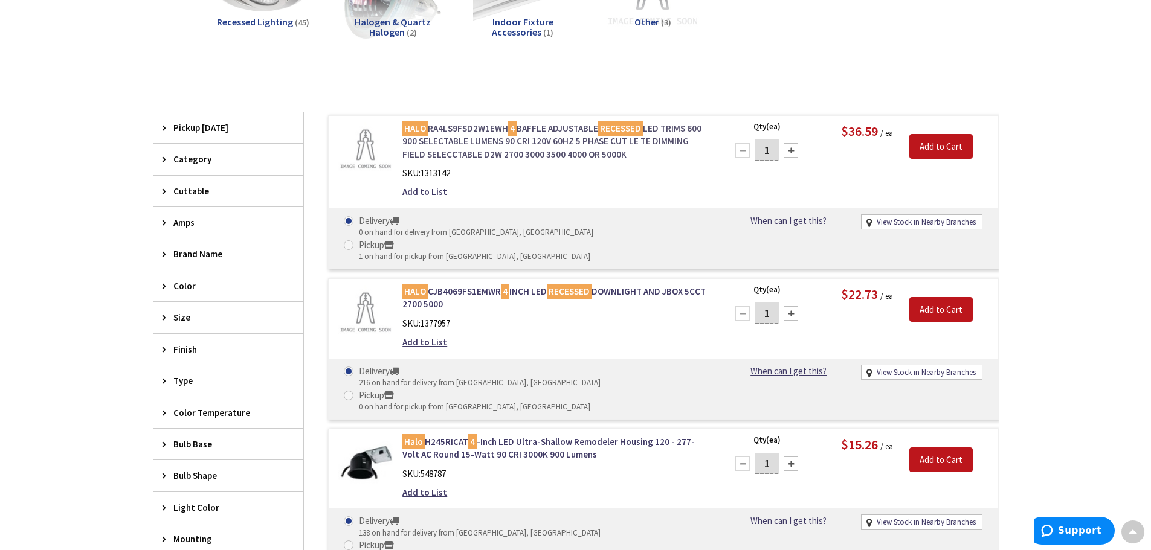
click at [581, 146] on link "HALO RA4LS9FSD2W1EWH 4 BAFFLE ADJUSTABLE RECESSED LED TRIMS 600 900 SELECTABLE …" at bounding box center [556, 141] width 308 height 39
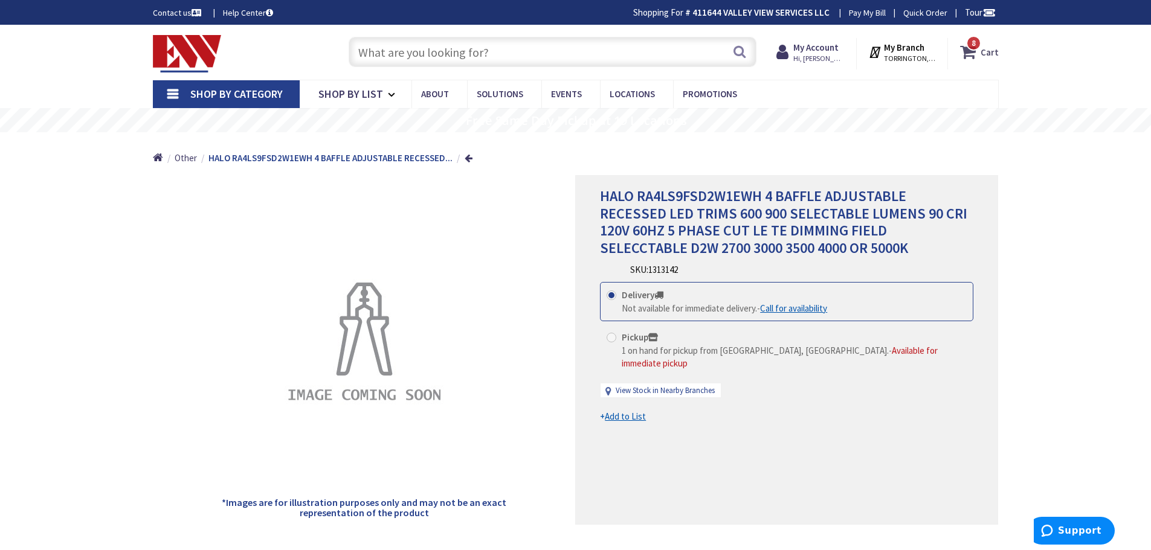
click at [980, 49] on icon at bounding box center [970, 52] width 21 height 22
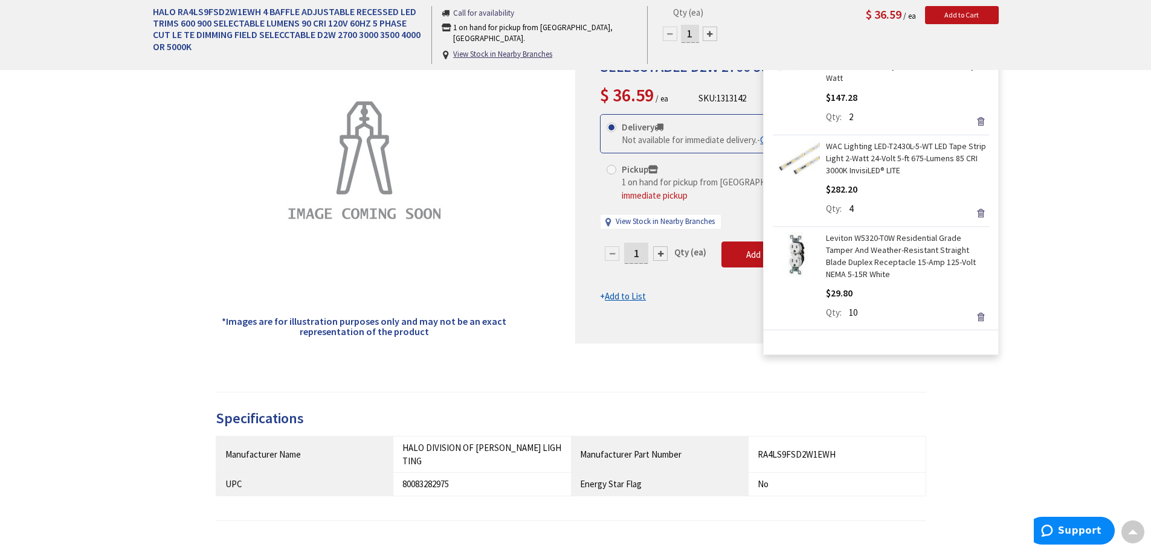
scroll to position [181, 0]
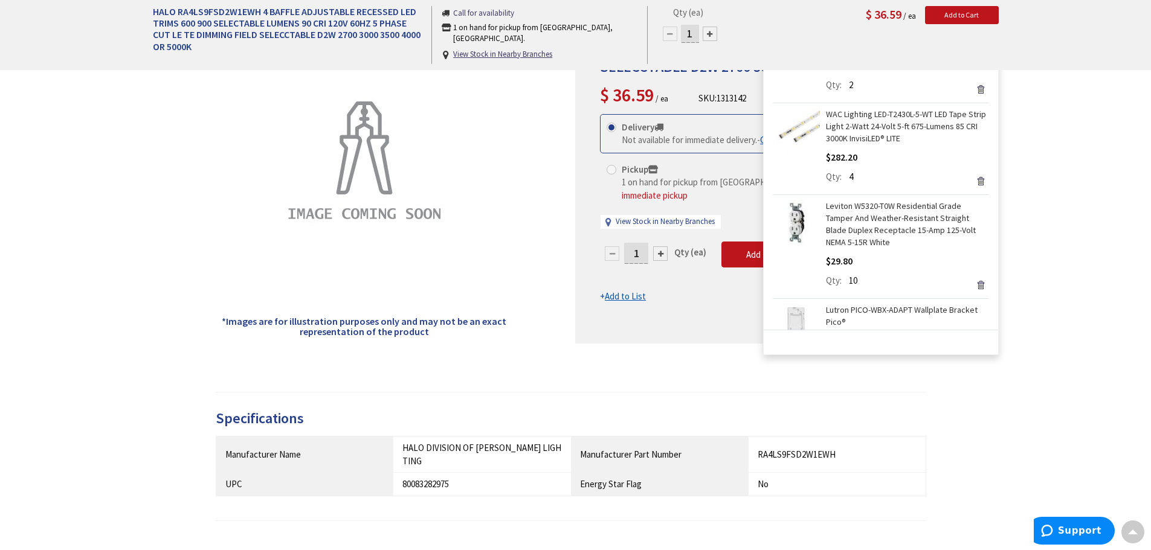
click at [901, 129] on link "WAC Lighting LED-T2430L-5-WT LED Tape Strip Light 2-Watt 24-Volt 5-ft 675-Lumen…" at bounding box center [907, 126] width 163 height 36
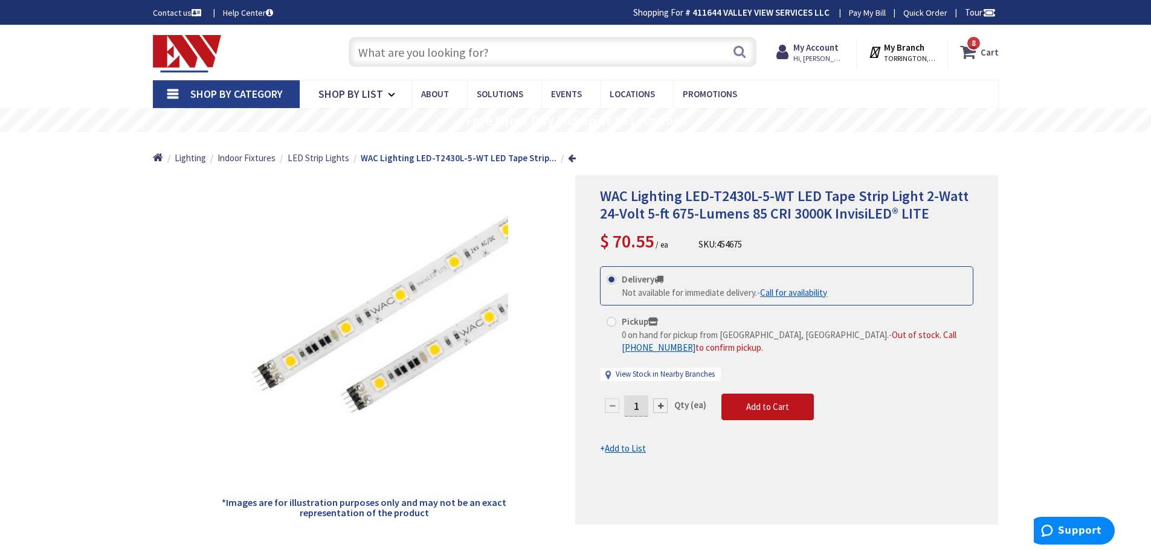
click at [973, 50] on span "8 8 items" at bounding box center [973, 43] width 15 height 15
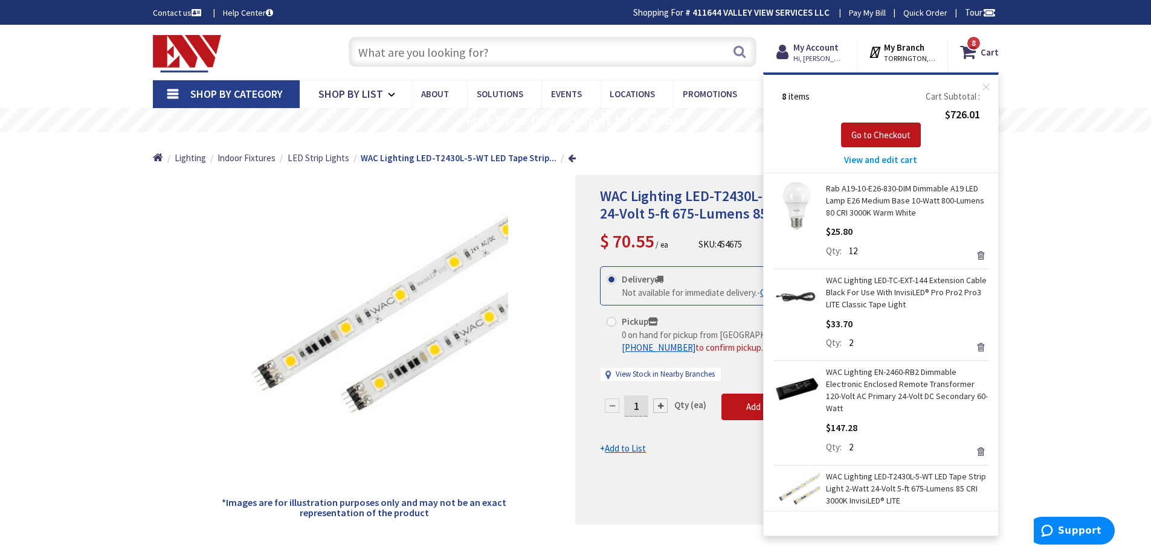
click at [427, 59] on input "text" at bounding box center [553, 52] width 408 height 30
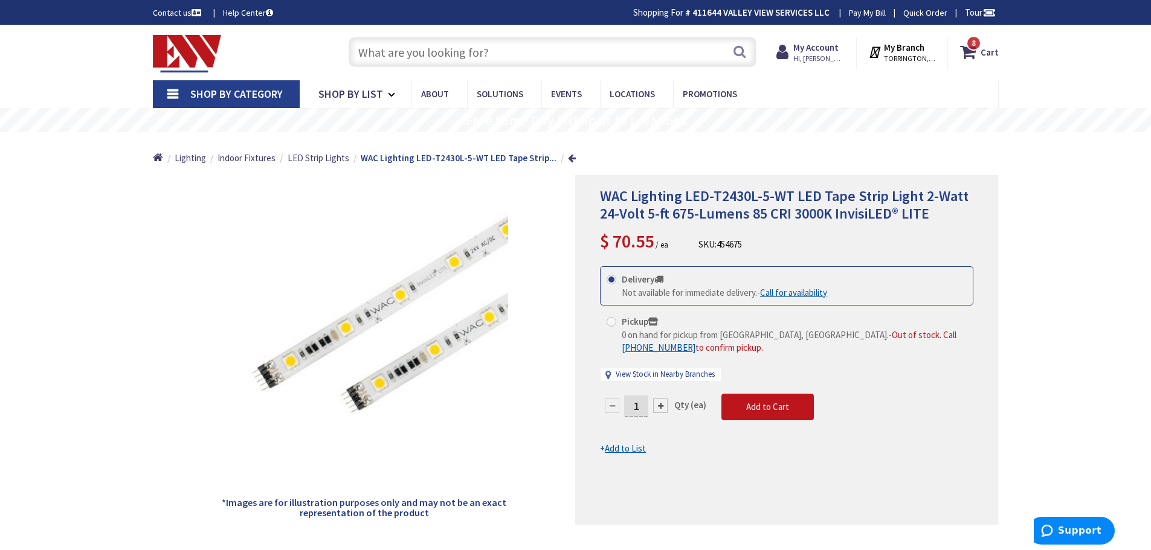
click at [428, 59] on input "text" at bounding box center [553, 52] width 408 height 30
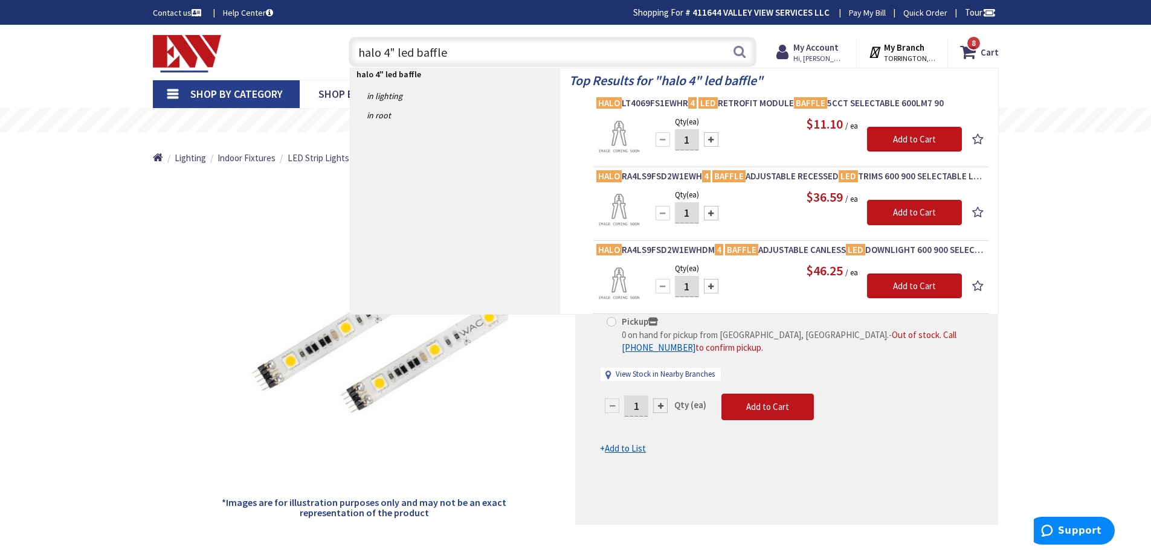
type input "halo 4" led baffle"
